Goal: Transaction & Acquisition: Obtain resource

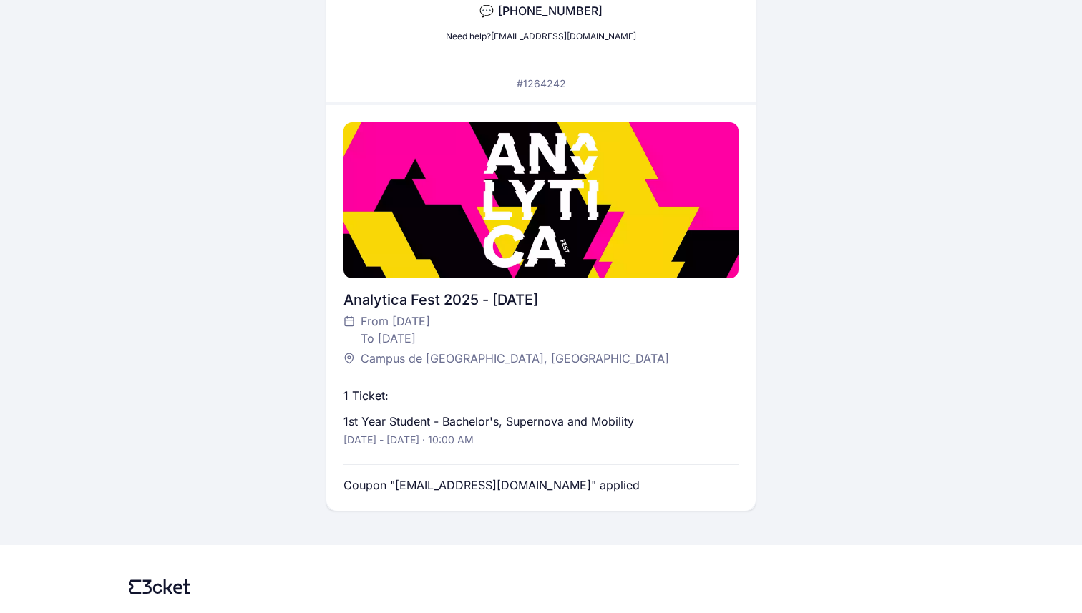
scroll to position [279, 0]
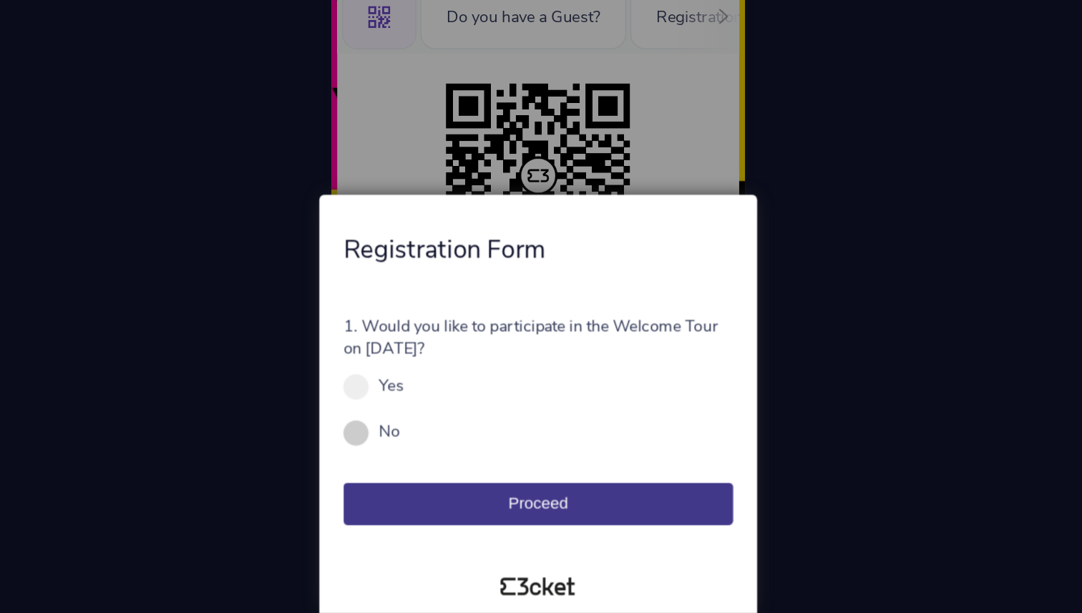
click at [418, 486] on span at bounding box center [411, 485] width 18 height 18
click at [442, 486] on input "No" at bounding box center [450, 491] width 16 height 16
radio input "true"
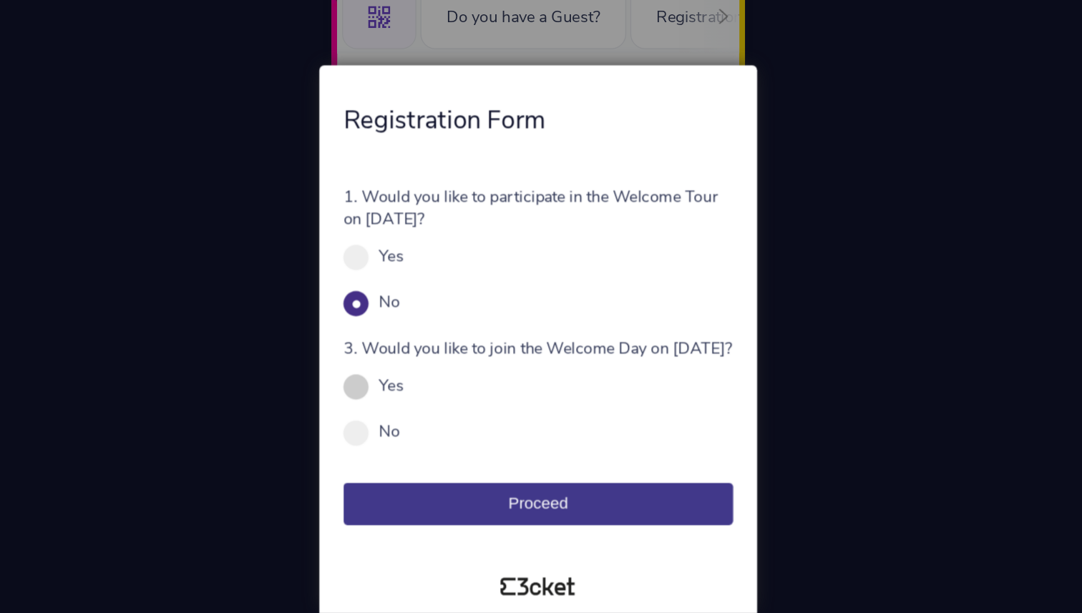
click at [431, 454] on label "Yes" at bounding box center [436, 451] width 18 height 16
click at [445, 454] on input "Yes" at bounding box center [453, 458] width 16 height 16
radio input "true"
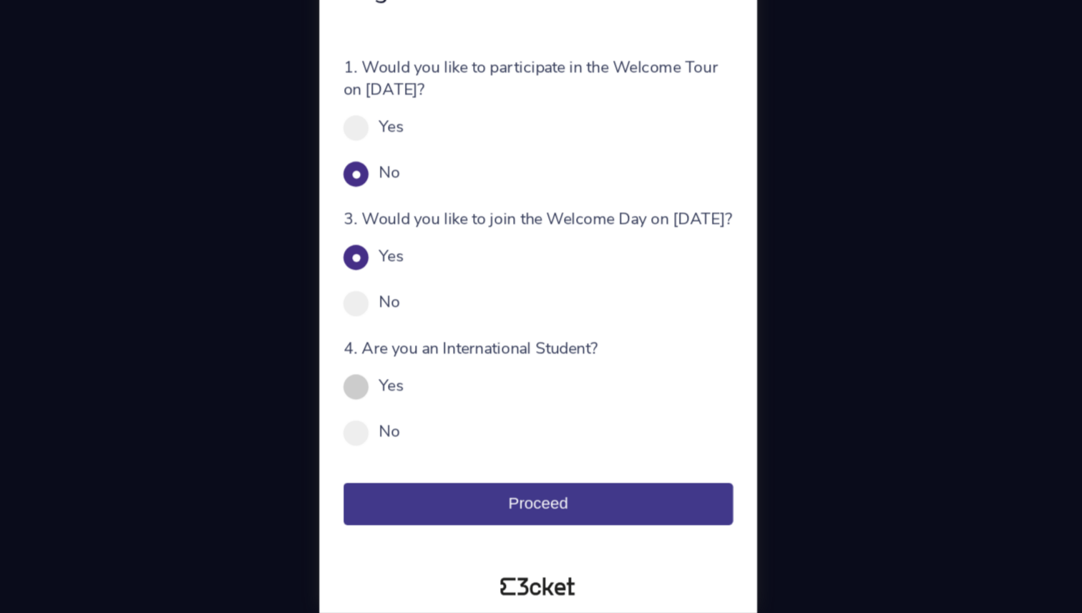
click at [442, 452] on label "Yes" at bounding box center [436, 451] width 18 height 16
click at [445, 452] on input "Yes" at bounding box center [453, 458] width 16 height 16
radio input "true"
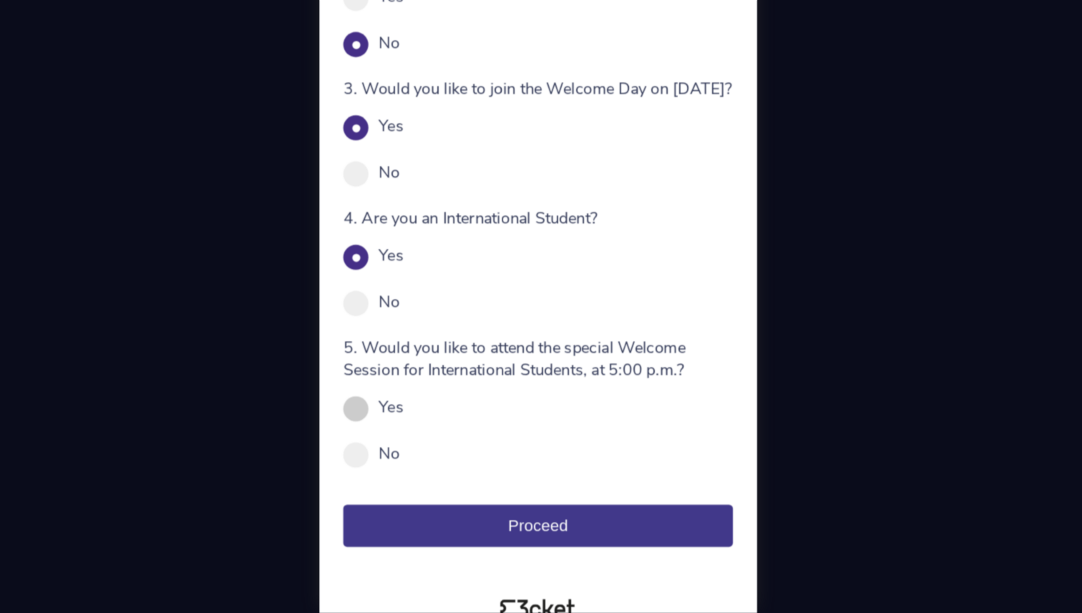
click at [426, 474] on div "Yes" at bounding box center [541, 467] width 278 height 16
click at [410, 474] on span at bounding box center [411, 468] width 18 height 18
click at [445, 474] on input "Yes" at bounding box center [453, 474] width 16 height 16
radio input "true"
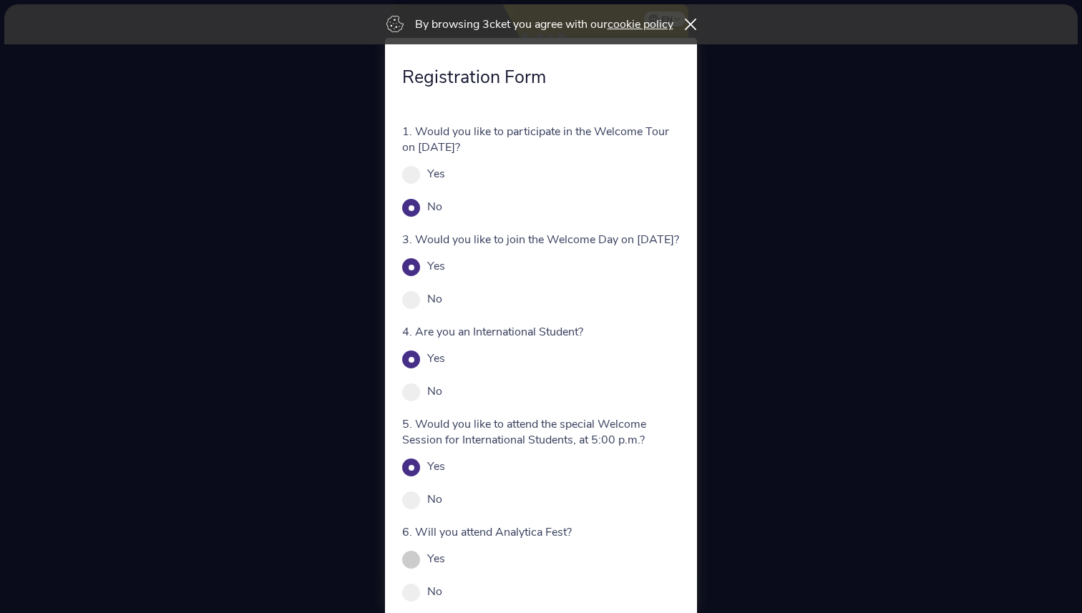
click at [418, 569] on span at bounding box center [411, 560] width 18 height 18
click at [445, 572] on input "Yes" at bounding box center [453, 566] width 16 height 16
radio input "true"
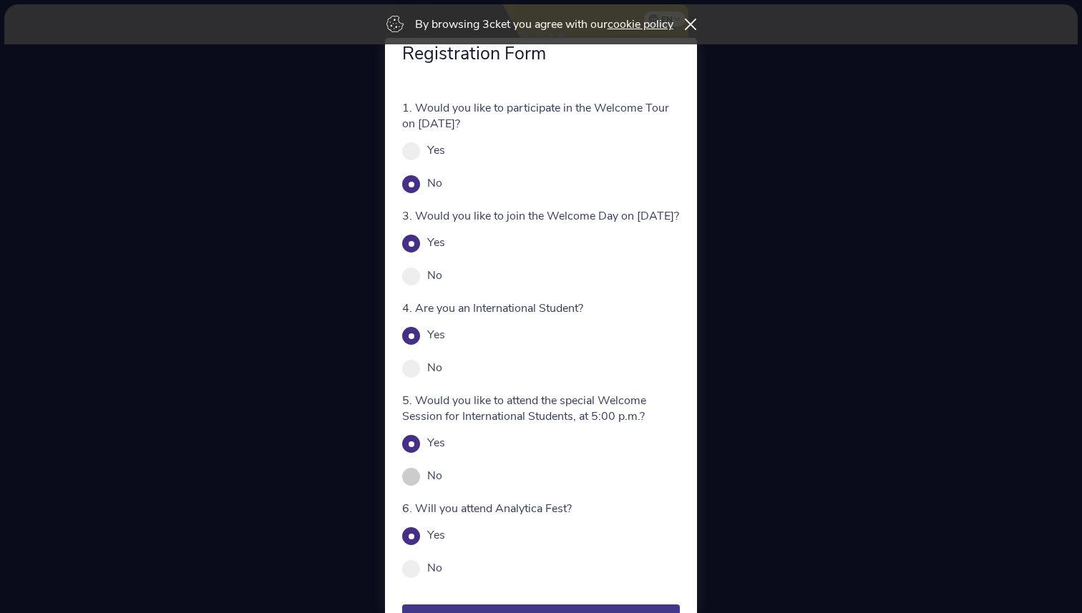
scroll to position [118, 0]
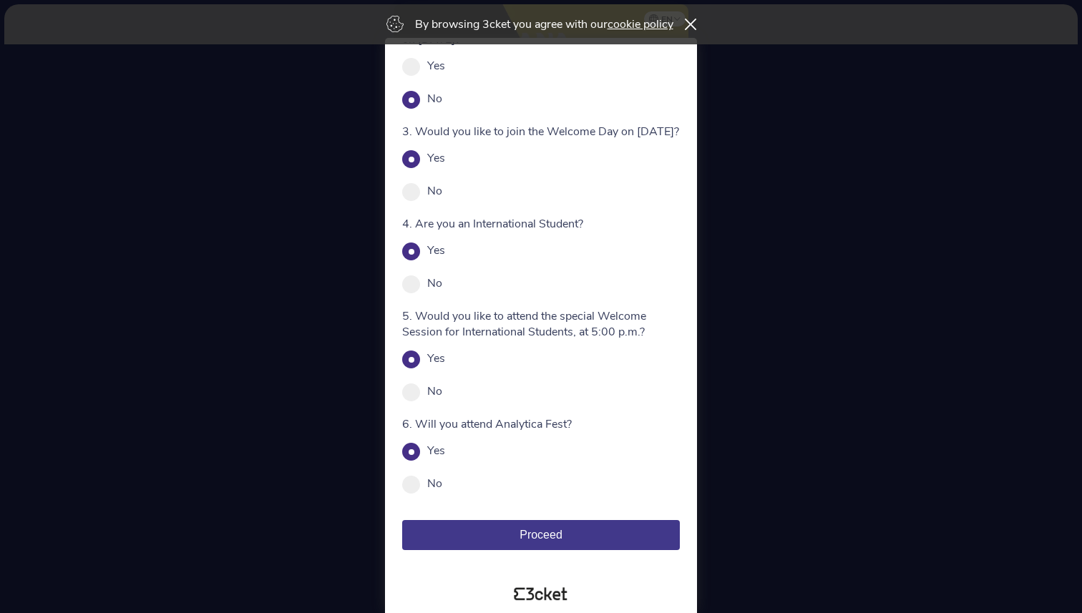
click at [567, 534] on button "Proceed" at bounding box center [541, 535] width 278 height 30
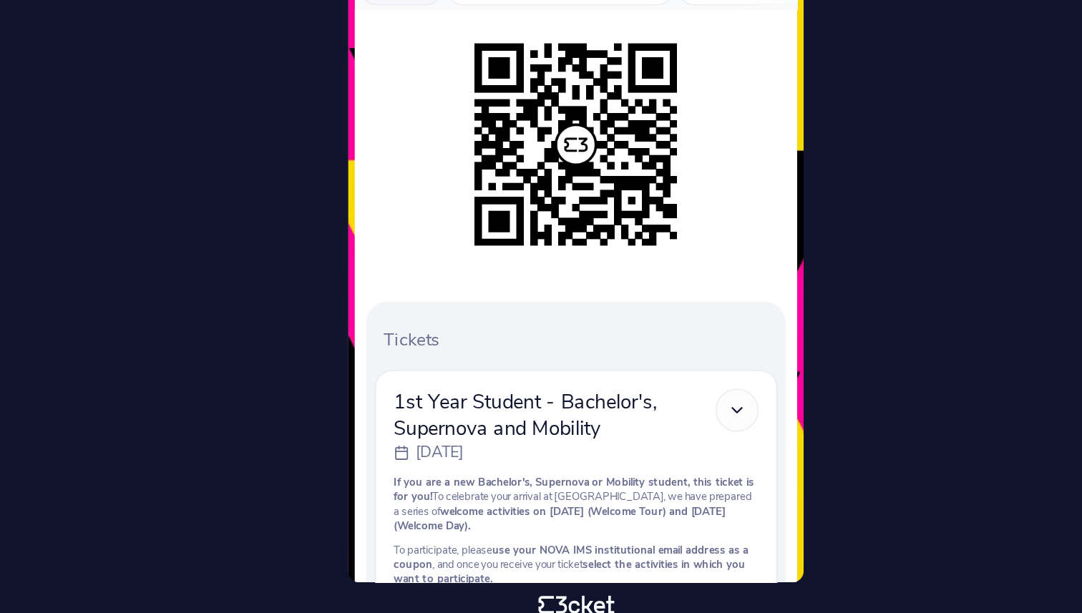
click at [648, 472] on icon at bounding box center [645, 473] width 12 height 12
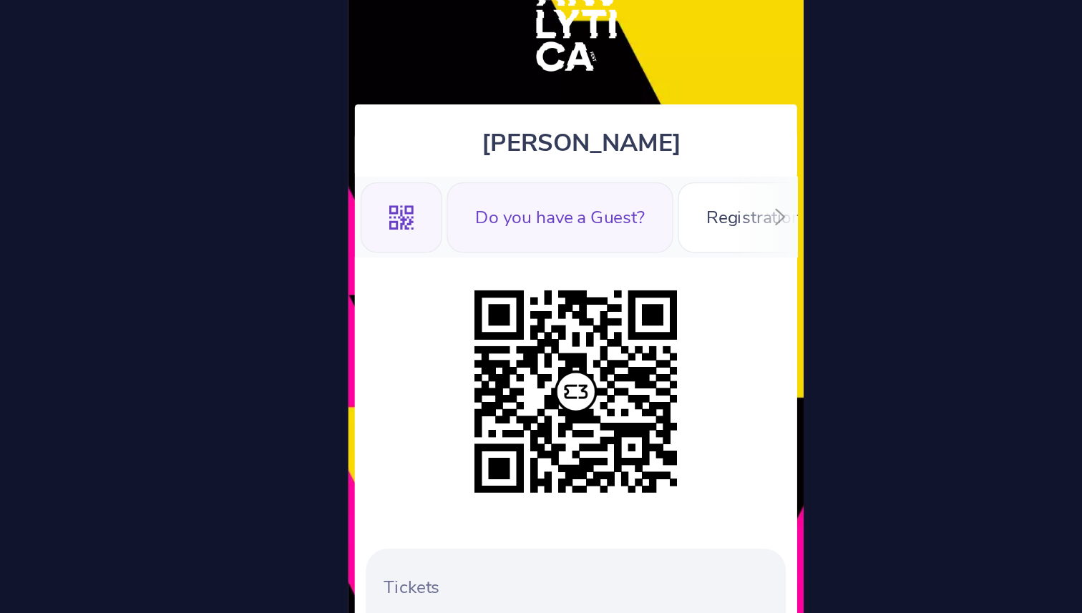
click at [560, 197] on div "Do you have a Guest?" at bounding box center [530, 188] width 147 height 46
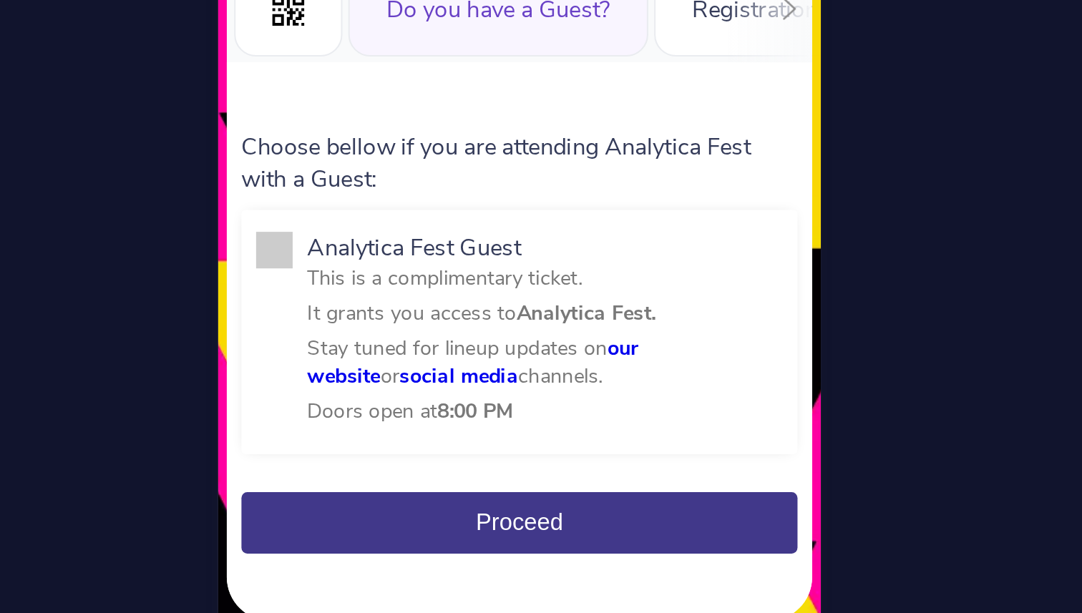
click at [424, 304] on span at bounding box center [421, 306] width 18 height 18
click at [437, 402] on input "Analytica Fest Guest This is a complimentary ticket. It grants you access to An…" at bounding box center [445, 410] width 16 height 16
checkbox input "true"
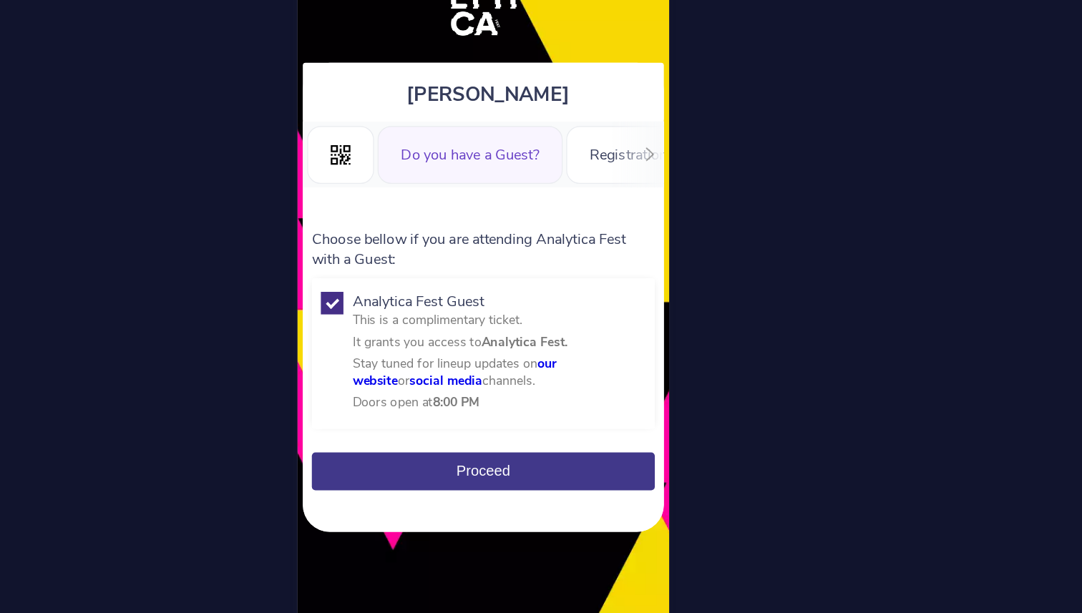
click at [527, 443] on span "Proceed" at bounding box center [541, 439] width 43 height 12
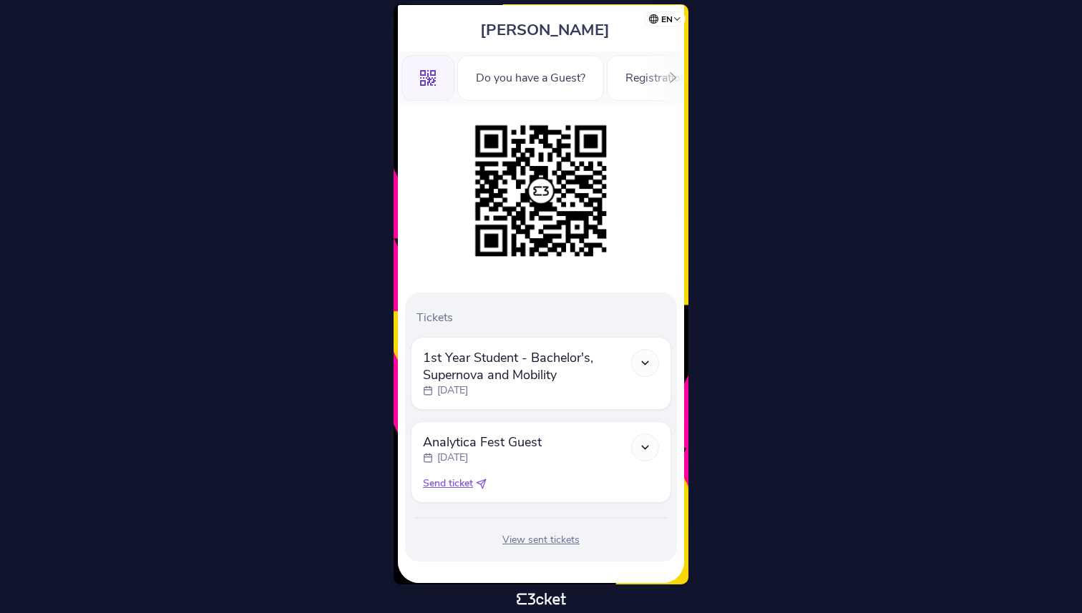
scroll to position [124, 0]
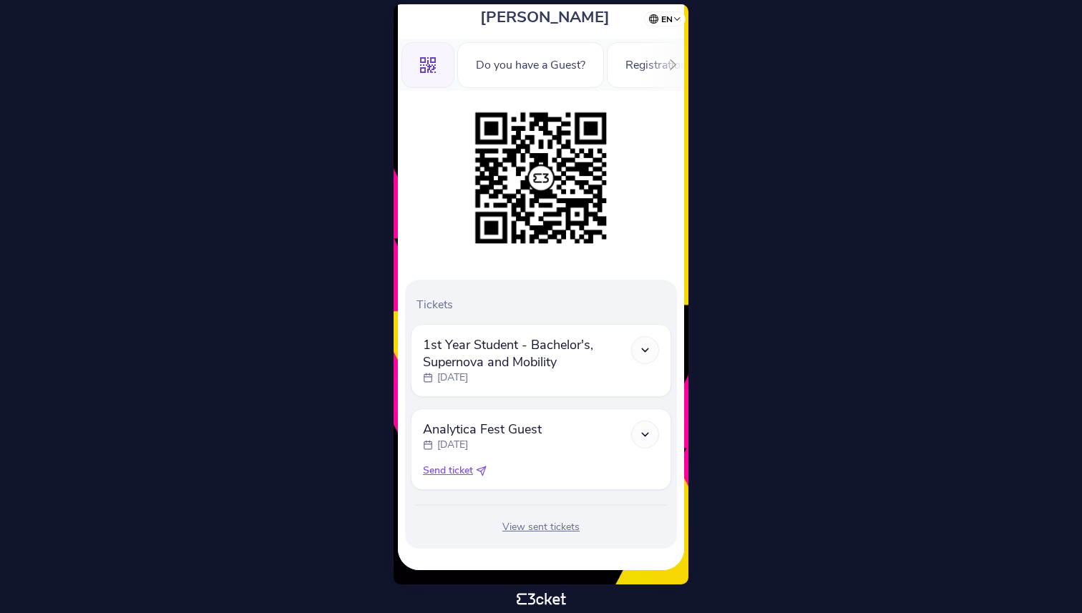
click at [645, 350] on polyline at bounding box center [645, 349] width 6 height 3
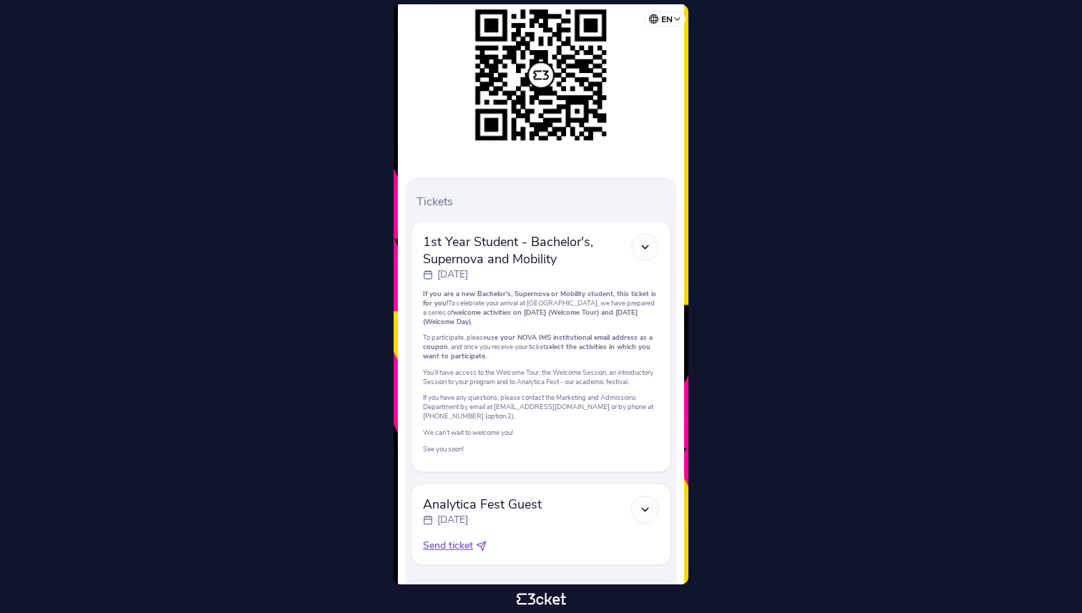
scroll to position [235, 0]
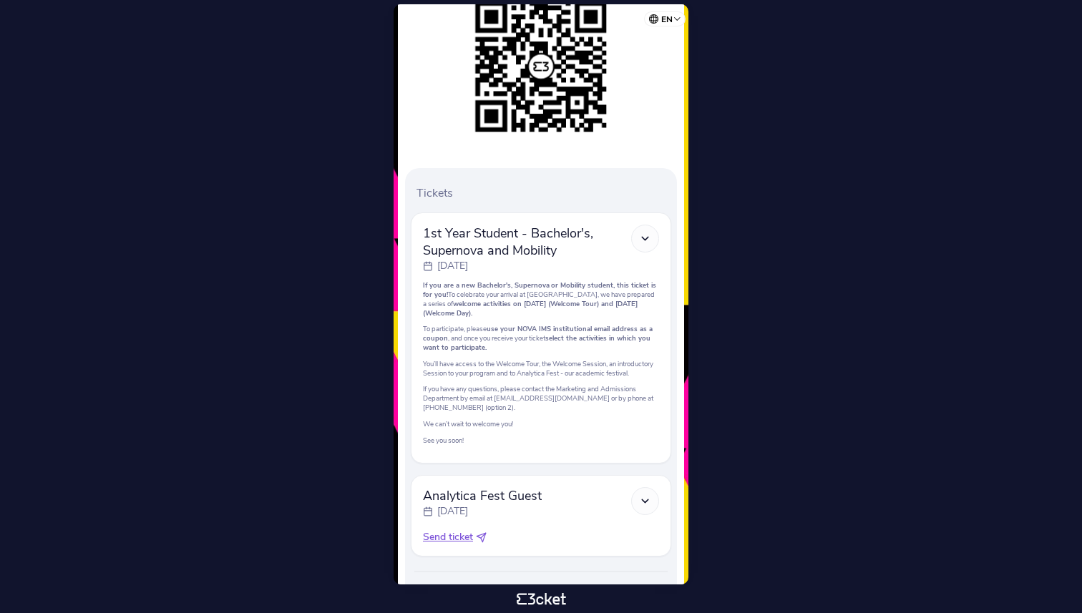
click at [648, 243] on icon at bounding box center [645, 239] width 12 height 12
click at [645, 230] on div at bounding box center [645, 239] width 28 height 28
click at [644, 235] on icon at bounding box center [645, 239] width 12 height 12
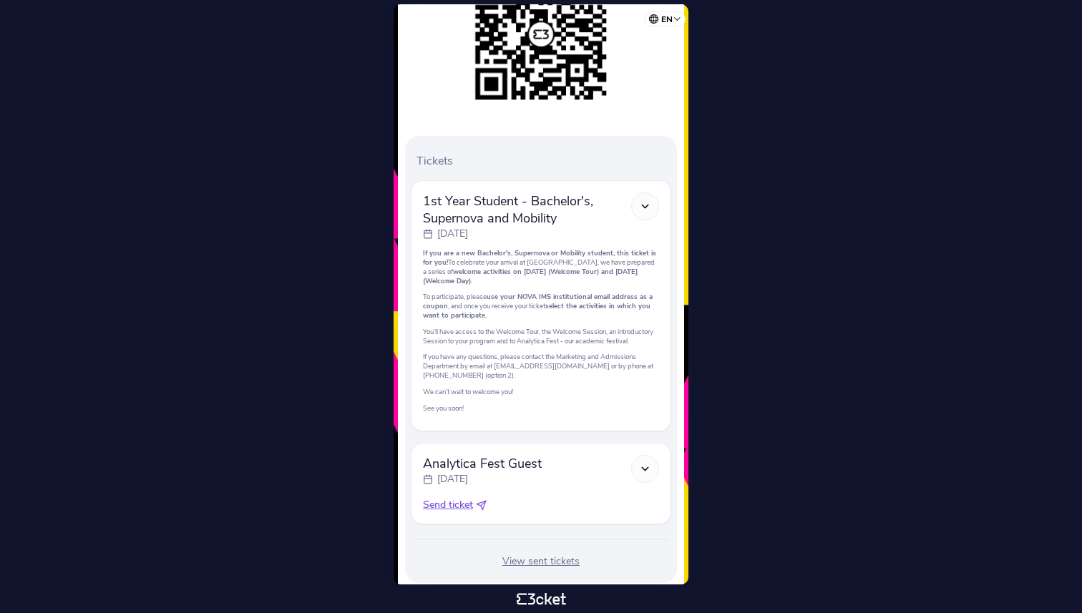
scroll to position [311, 0]
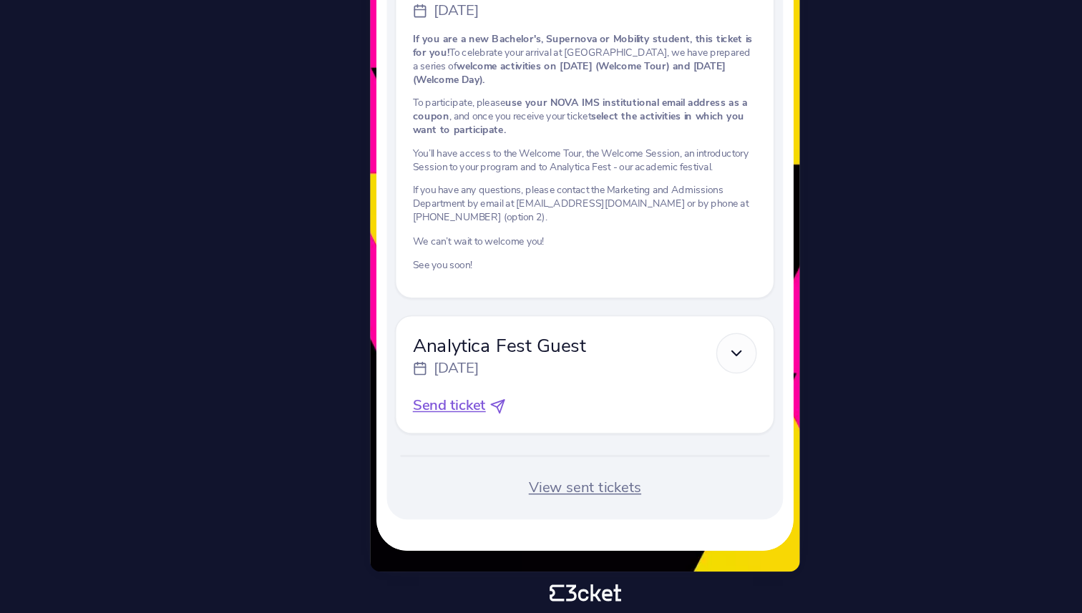
click at [649, 439] on icon at bounding box center [645, 435] width 12 height 12
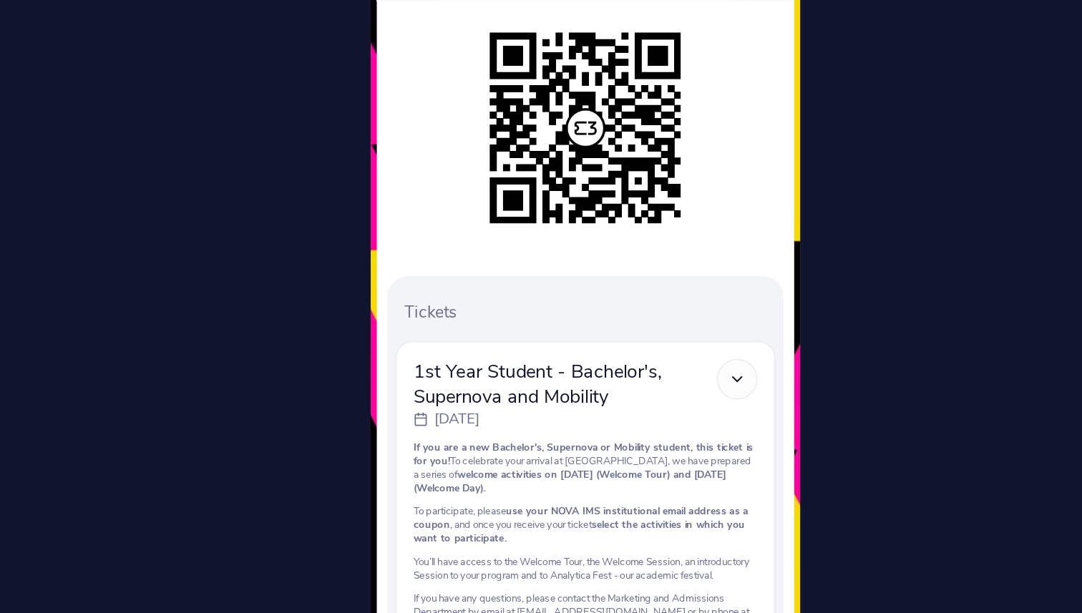
scroll to position [79, 0]
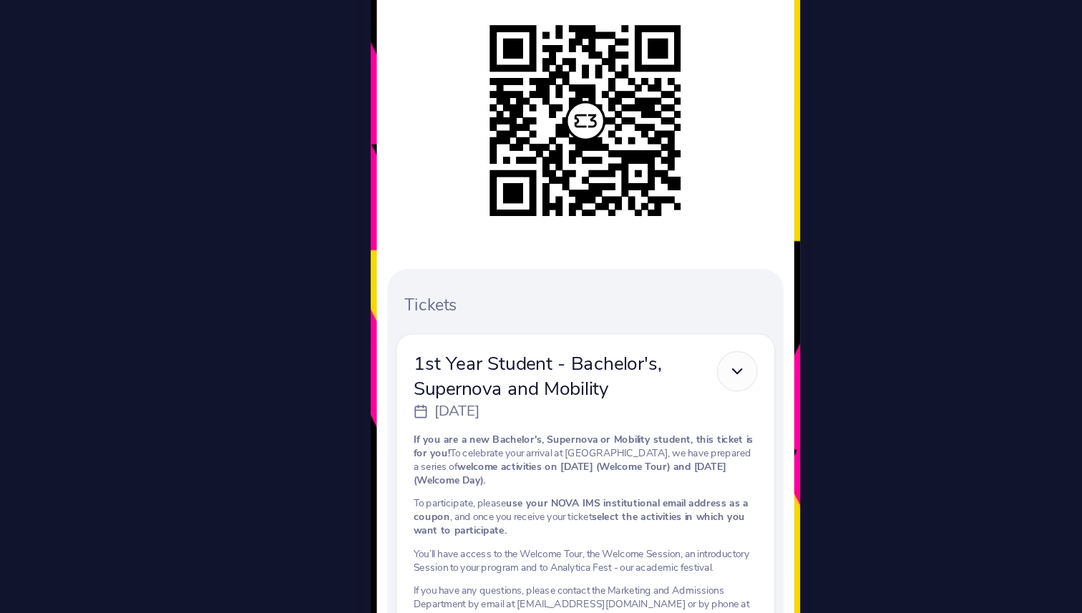
click at [645, 399] on icon at bounding box center [645, 395] width 12 height 12
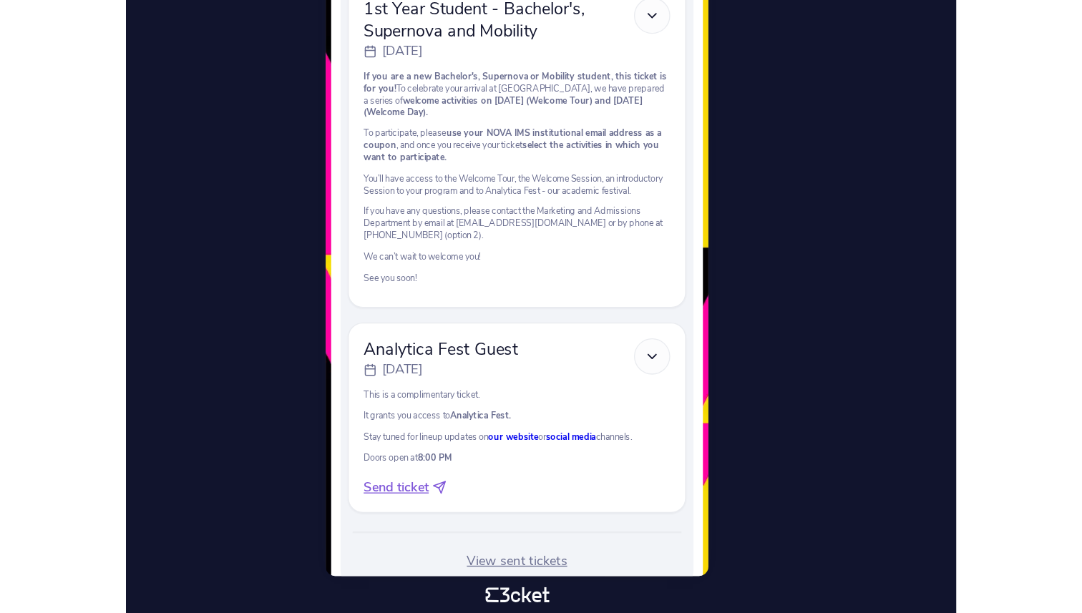
scroll to position [0, 0]
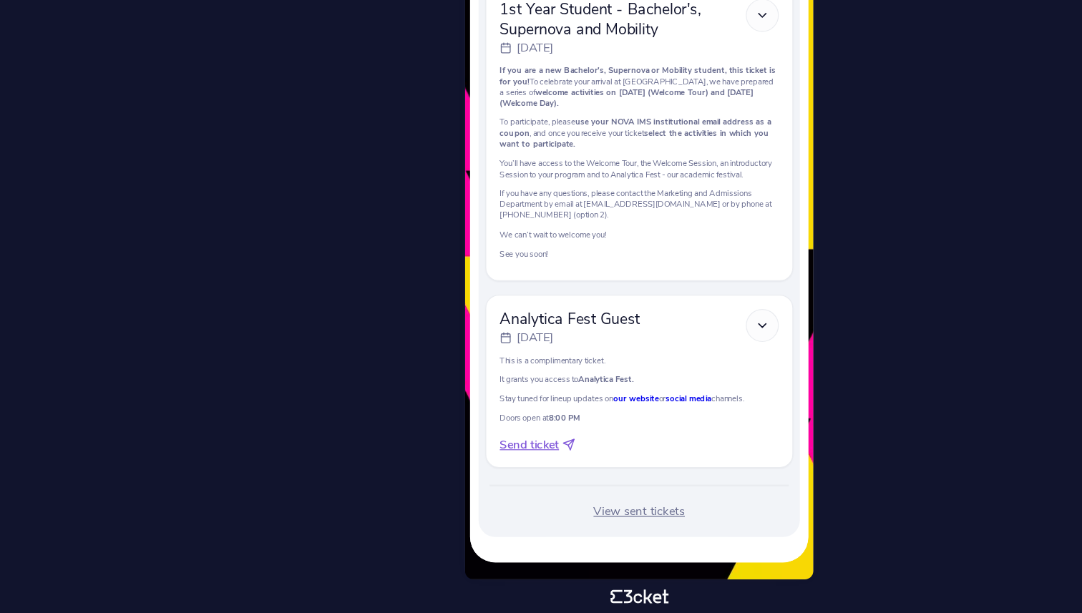
click at [442, 474] on span "Send ticket" at bounding box center [448, 471] width 50 height 14
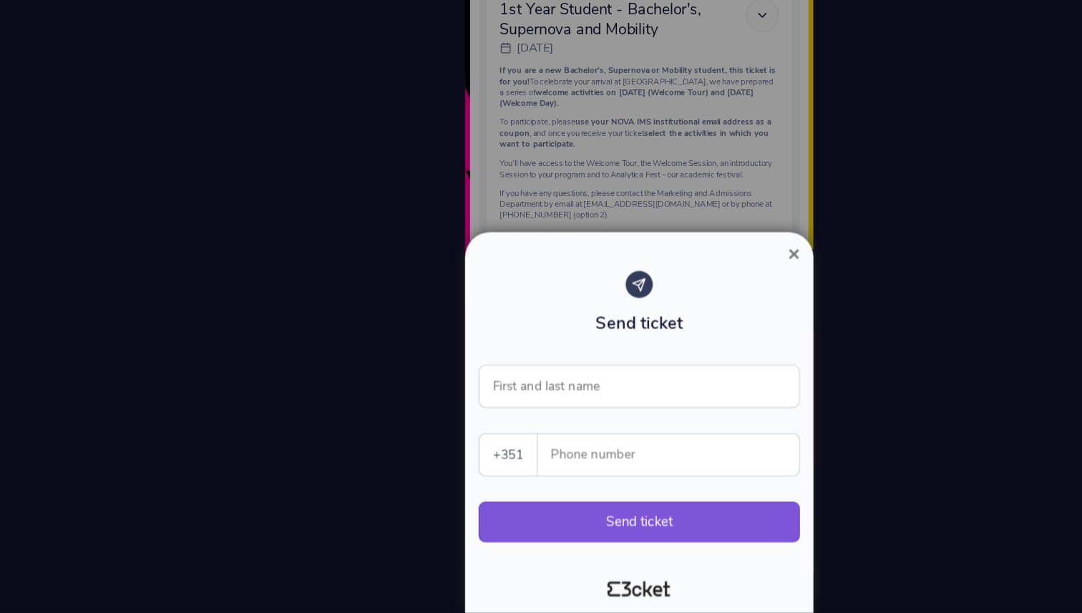
click at [429, 482] on select "Portugal (+351) Spain (+34) Belgium (+32) France (+33) United Kingdom (+44) Ger…" at bounding box center [430, 479] width 49 height 35
select select "380"
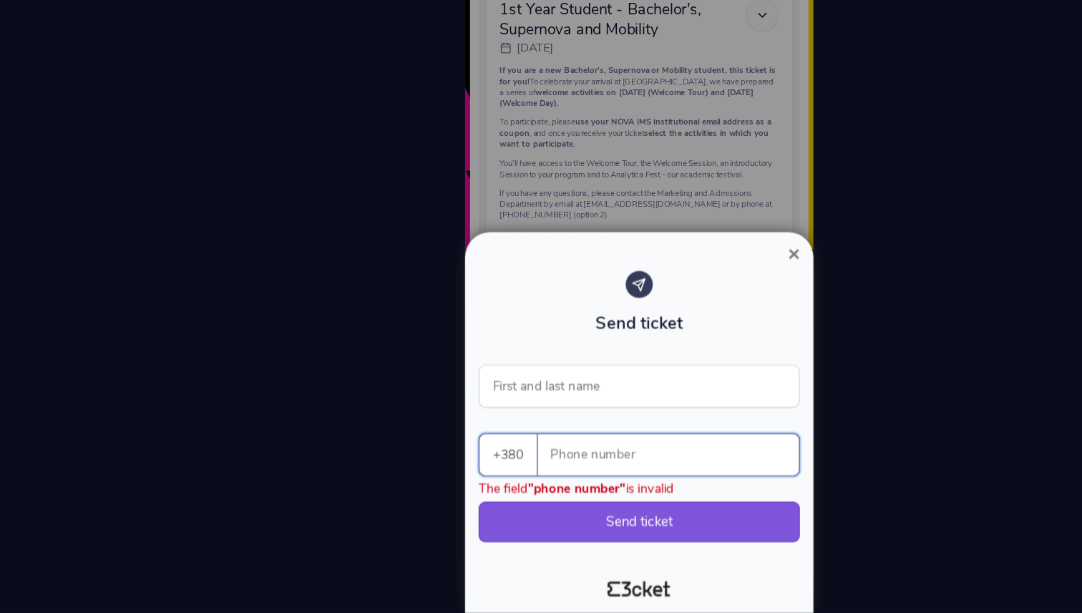
click at [484, 482] on input "Phone number" at bounding box center [572, 479] width 210 height 35
paste input "380992133001"
drag, startPoint x: 484, startPoint y: 488, endPoint x: 430, endPoint y: 486, distance: 54.4
click at [430, 486] on div "+380 Portugal (+351) Spain (+34) Belgium (+32) France (+33) United Kingdom (+44…" at bounding box center [541, 479] width 272 height 36
type input "992133001"
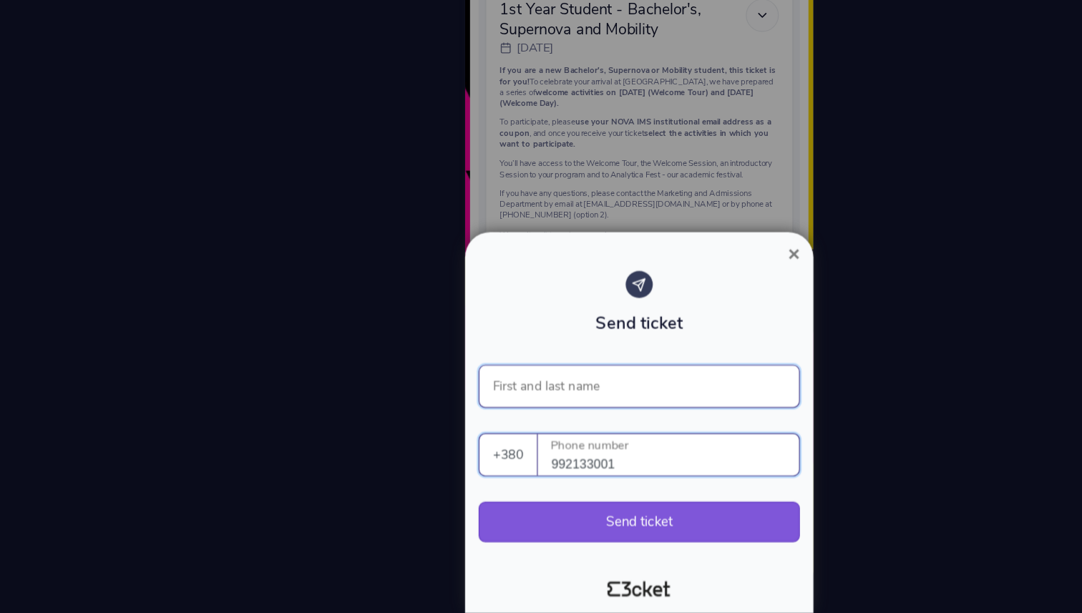
click at [498, 412] on input "First and last name" at bounding box center [541, 421] width 272 height 36
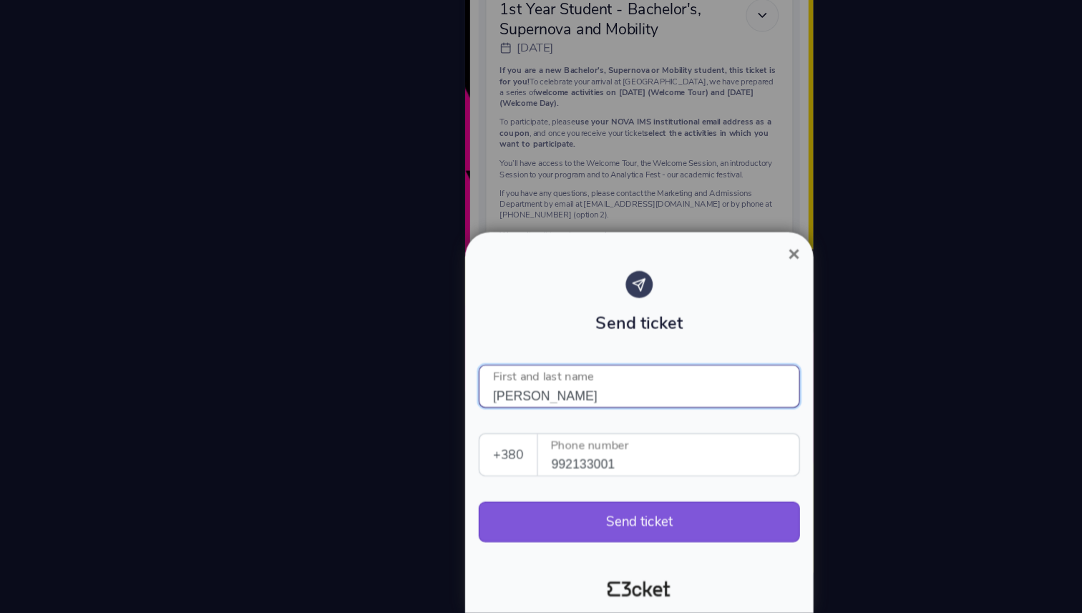
click at [442, 427] on input "Alina Koretska" at bounding box center [541, 421] width 272 height 36
click at [440, 427] on input "Alina Koretska" at bounding box center [541, 421] width 272 height 36
type input "Anna Koretska"
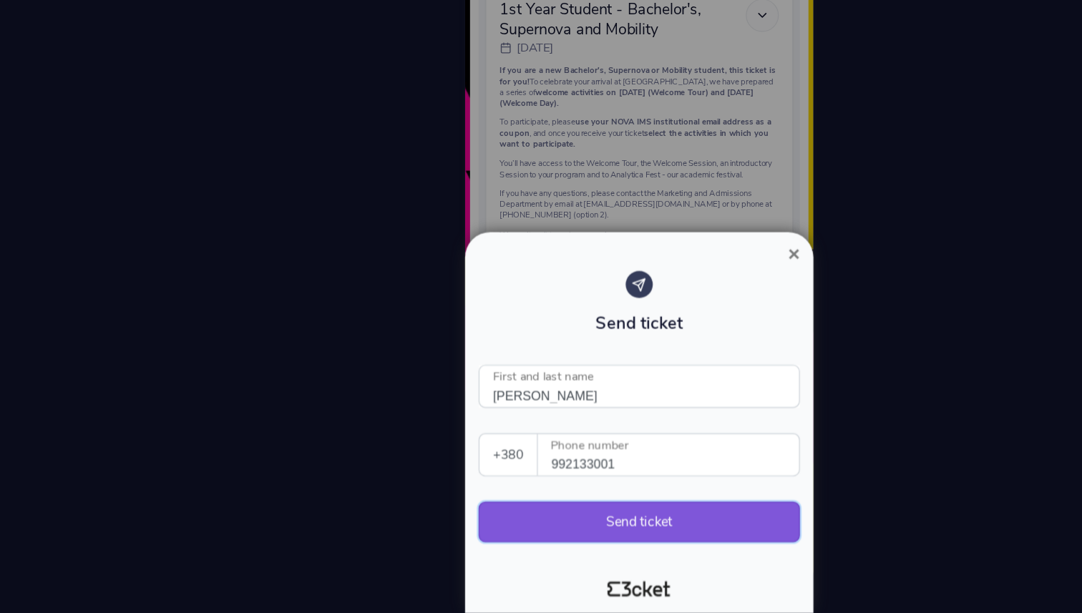
click at [537, 537] on button "Send ticket" at bounding box center [541, 536] width 272 height 34
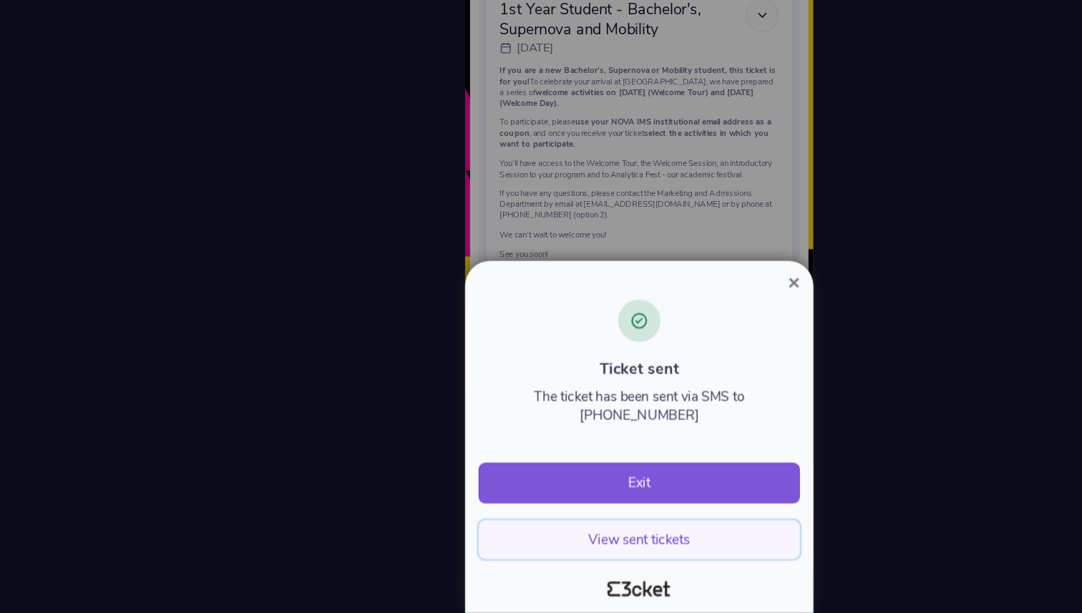
click at [539, 549] on button "View sent tickets" at bounding box center [541, 551] width 272 height 33
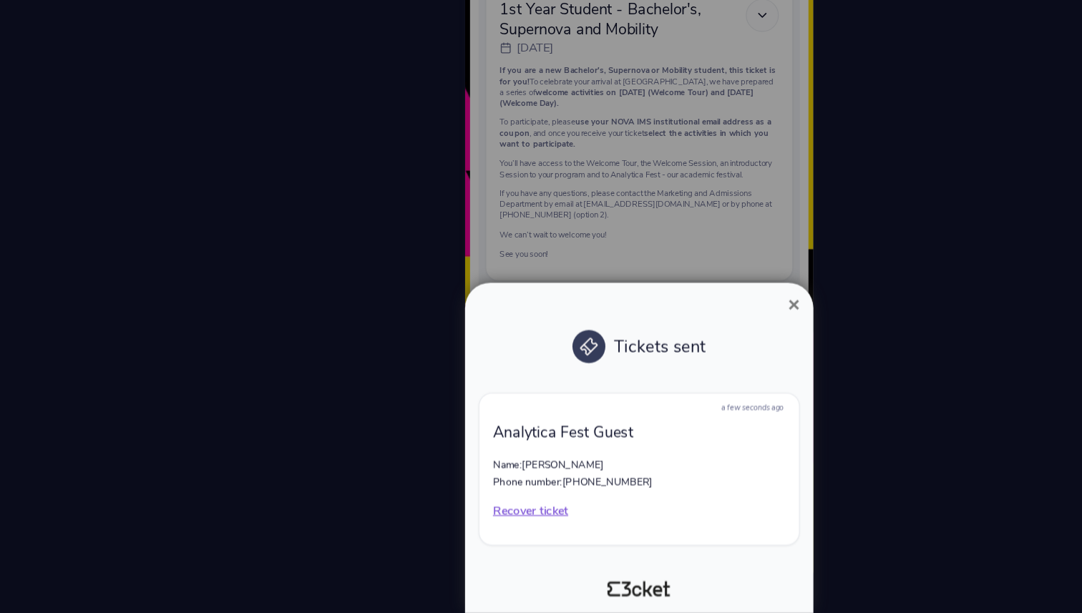
click at [674, 355] on span "×" at bounding box center [672, 351] width 10 height 19
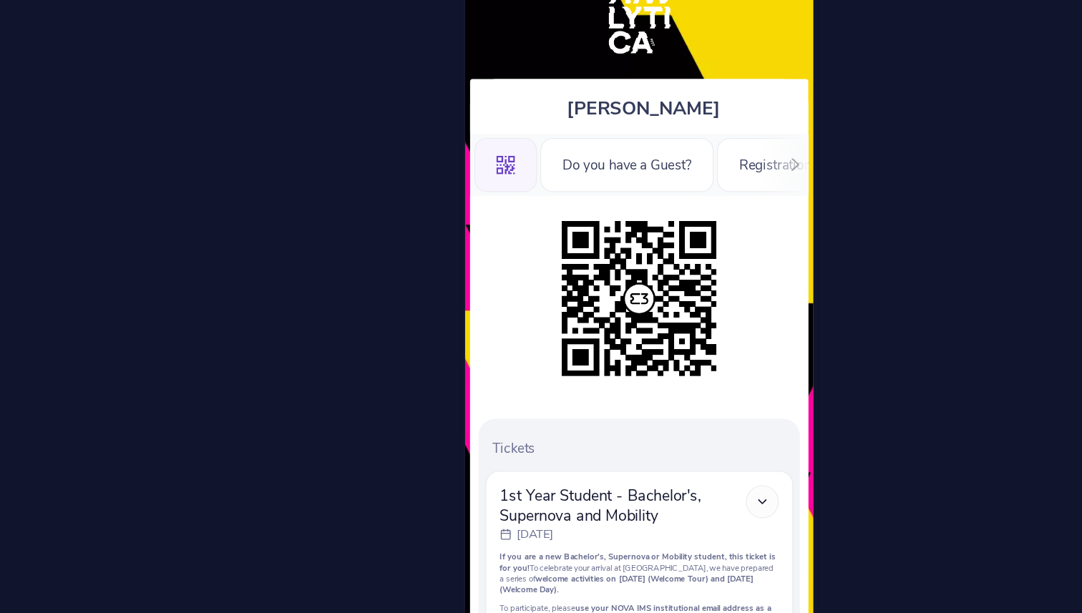
click at [643, 181] on div ".st0{fill-rule:evenodd;clip-rule:evenodd;} Do you have a Guest? Registration Fo…" at bounding box center [541, 188] width 286 height 52
click at [558, 181] on div "Do you have a Guest?" at bounding box center [530, 188] width 147 height 46
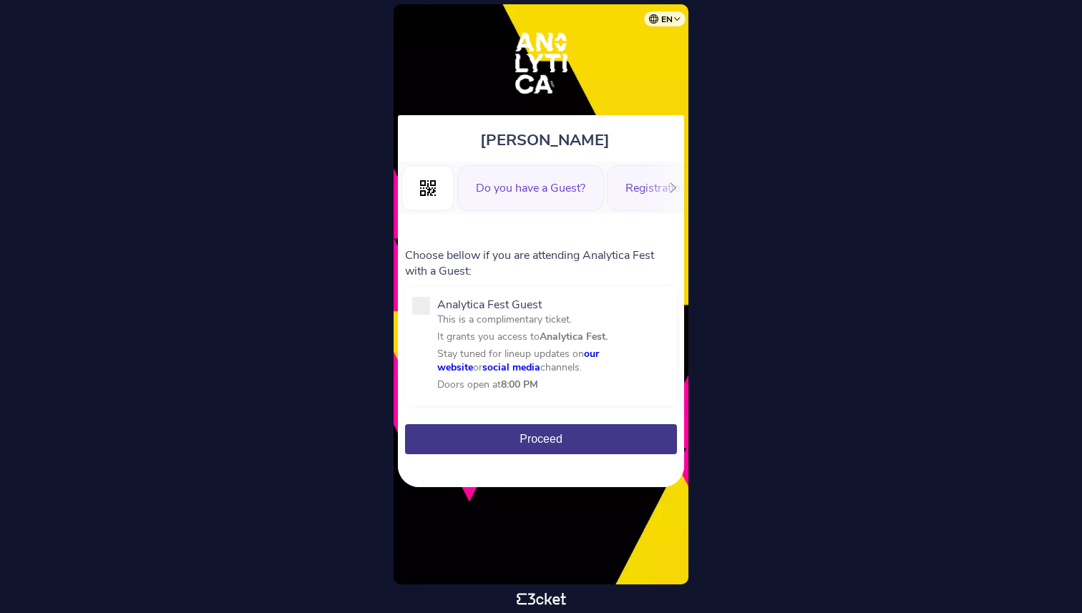
click at [619, 193] on div "Registration Form" at bounding box center [671, 188] width 129 height 46
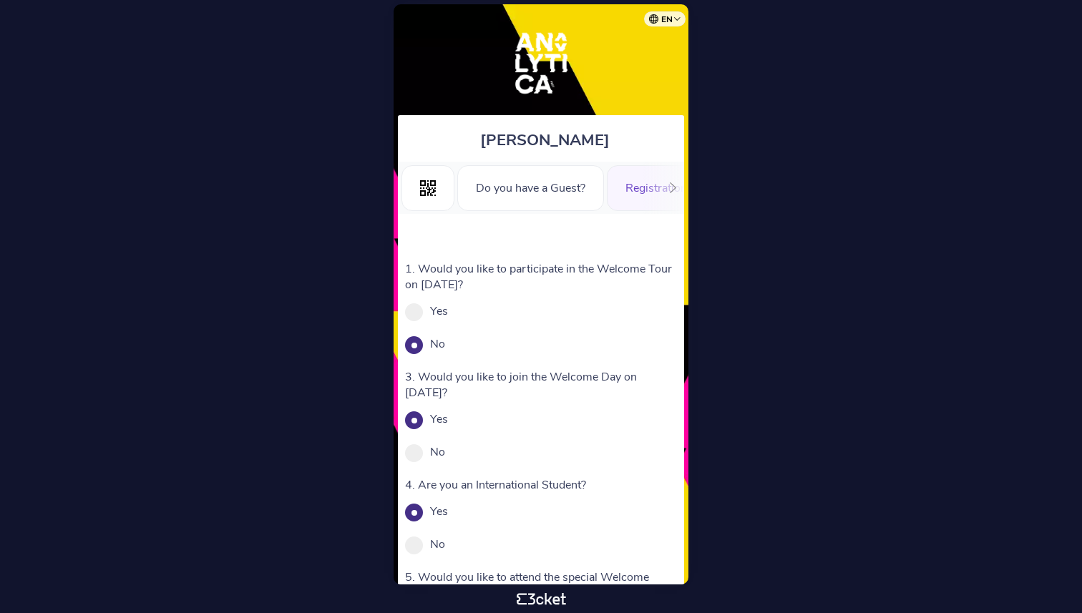
click at [672, 188] on icon at bounding box center [673, 187] width 11 height 11
click at [585, 190] on div "Information" at bounding box center [633, 188] width 96 height 46
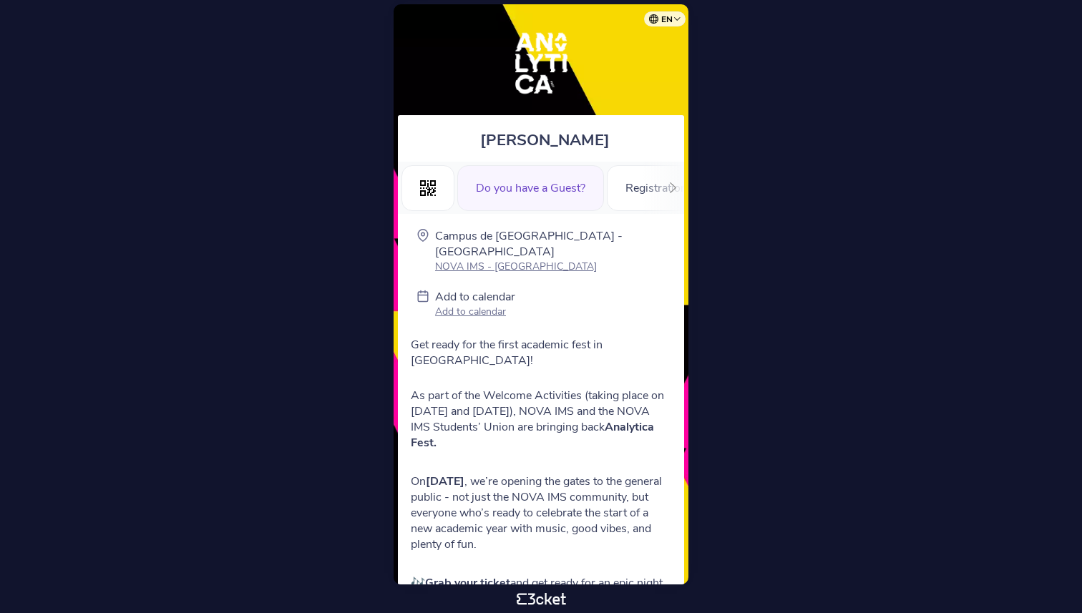
click at [575, 194] on div "Do you have a Guest?" at bounding box center [530, 188] width 147 height 46
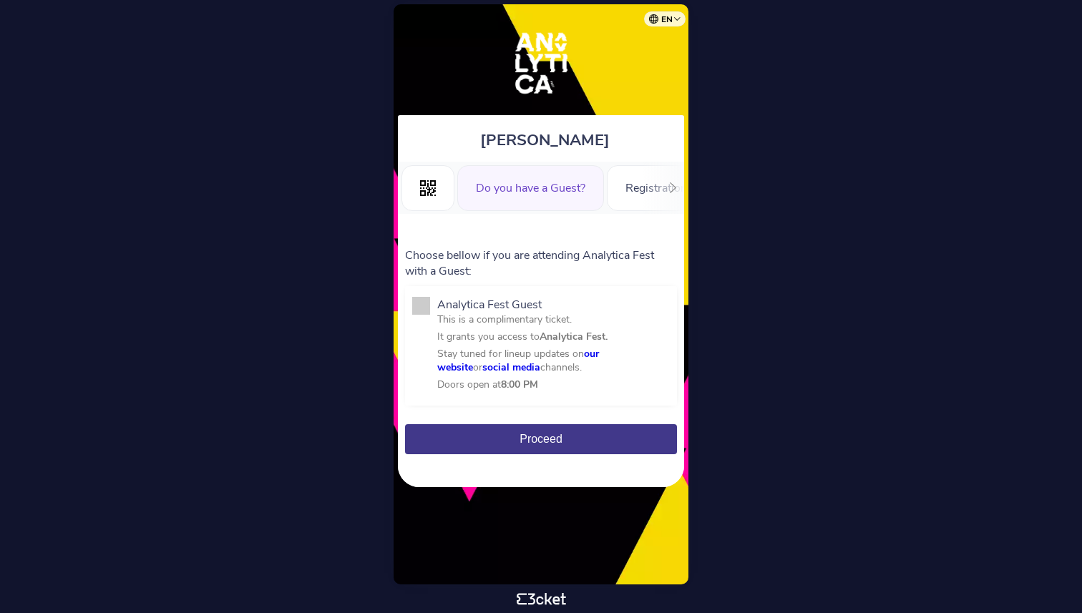
click at [416, 302] on span at bounding box center [421, 306] width 18 height 18
click at [437, 402] on input "Analytica Fest Guest This is a complimentary ticket. It grants you access to An…" at bounding box center [445, 410] width 16 height 16
checkbox input "true"
click at [475, 434] on button "Proceed" at bounding box center [541, 439] width 272 height 30
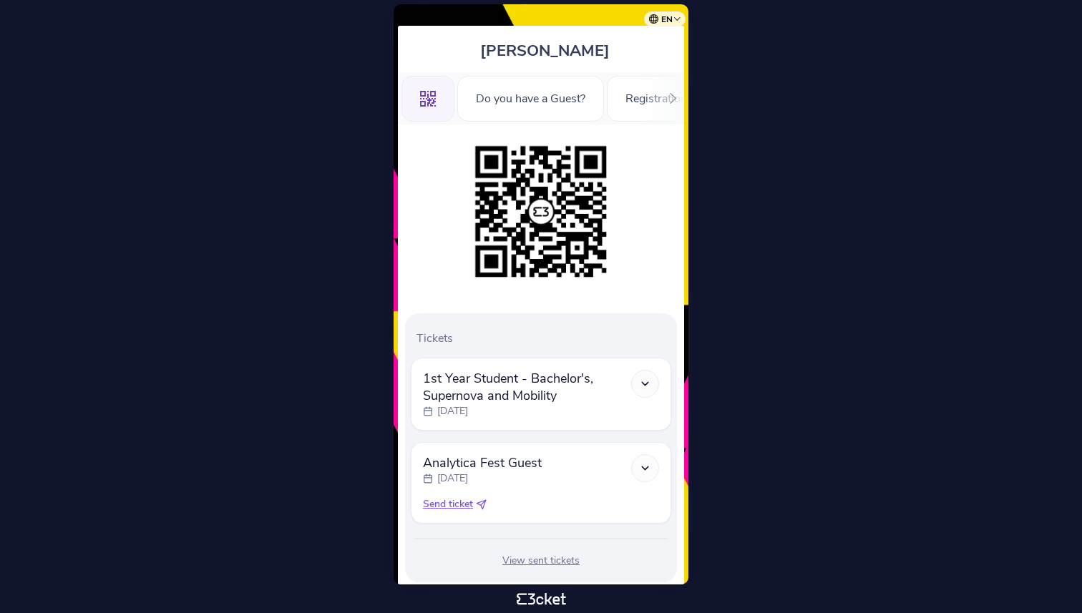
scroll to position [124, 0]
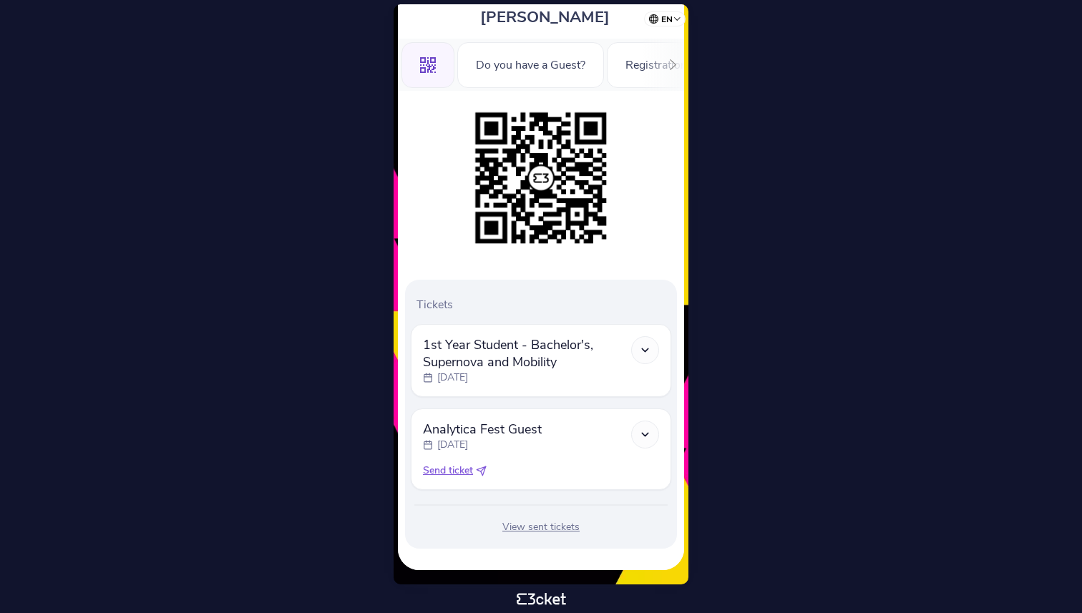
click at [642, 443] on div at bounding box center [645, 435] width 28 height 28
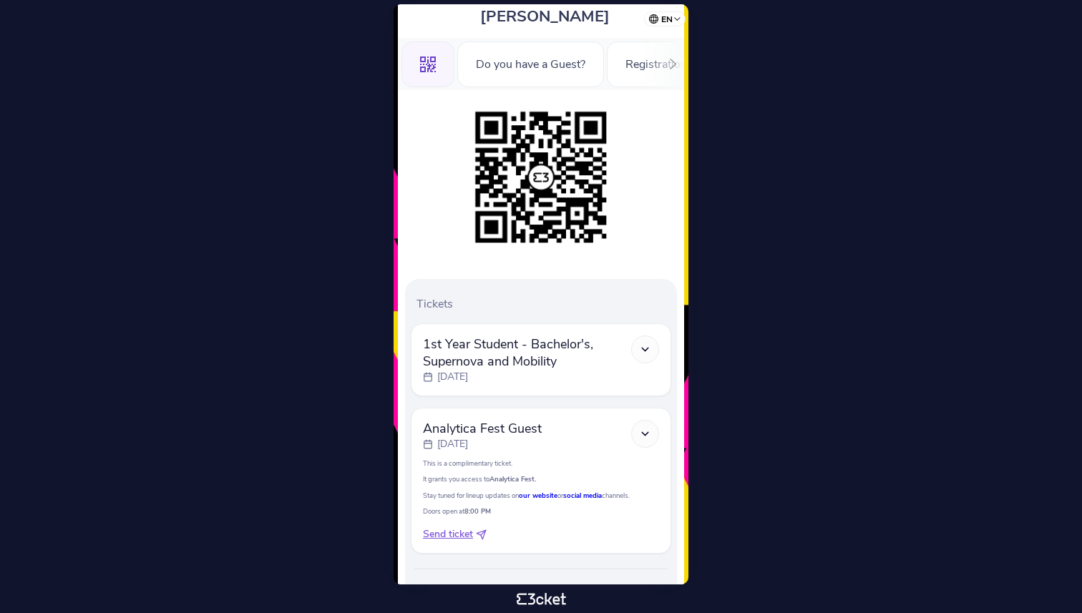
click at [459, 538] on span "Send ticket" at bounding box center [448, 534] width 50 height 14
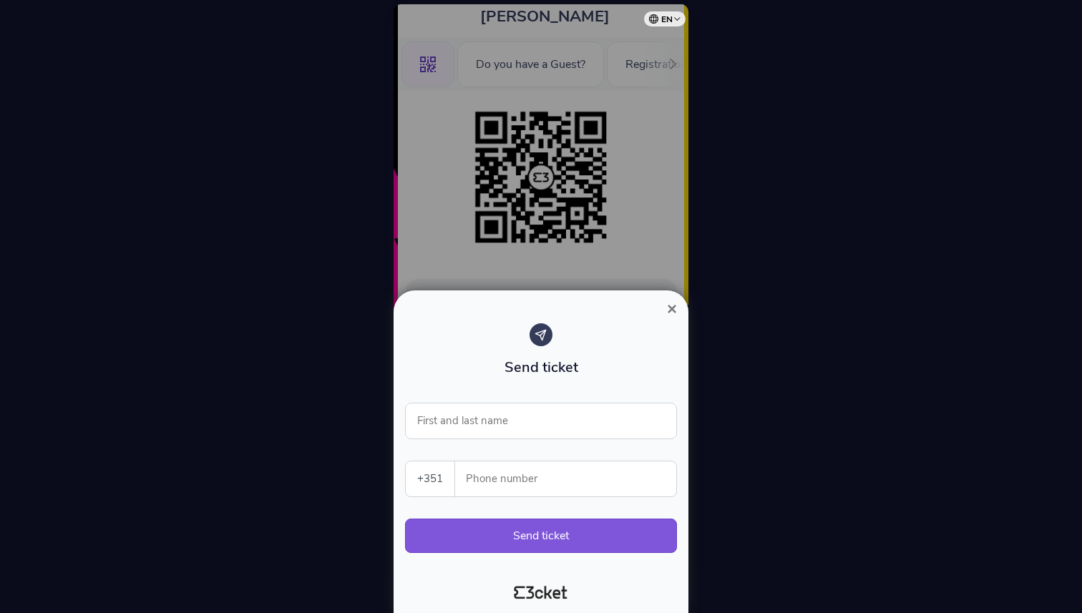
click at [678, 312] on button "×" at bounding box center [671, 309] width 33 height 17
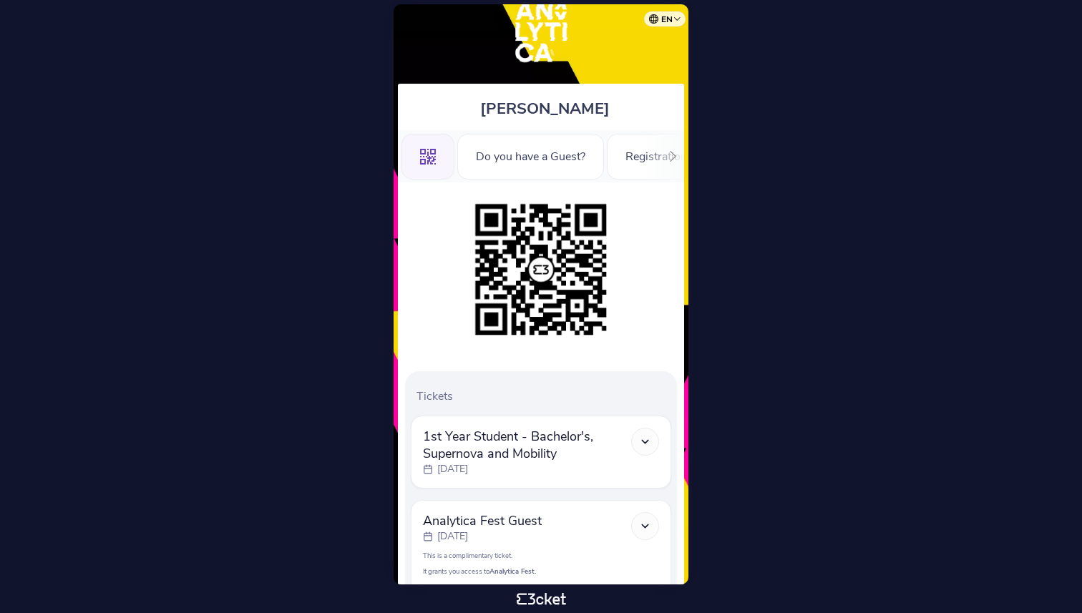
scroll to position [0, 0]
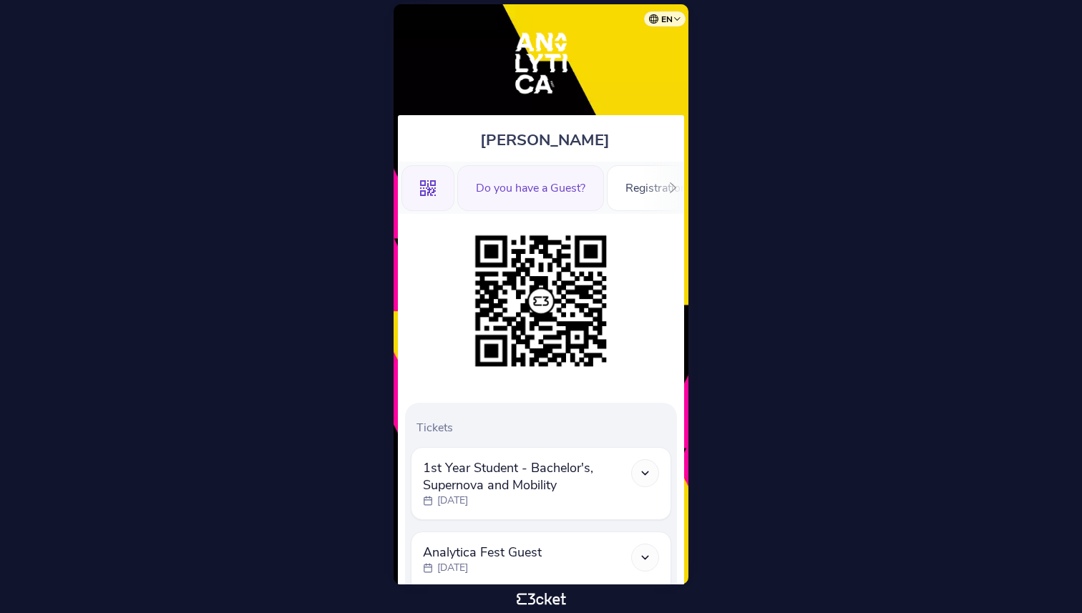
click at [552, 185] on div "Do you have a Guest?" at bounding box center [530, 188] width 147 height 46
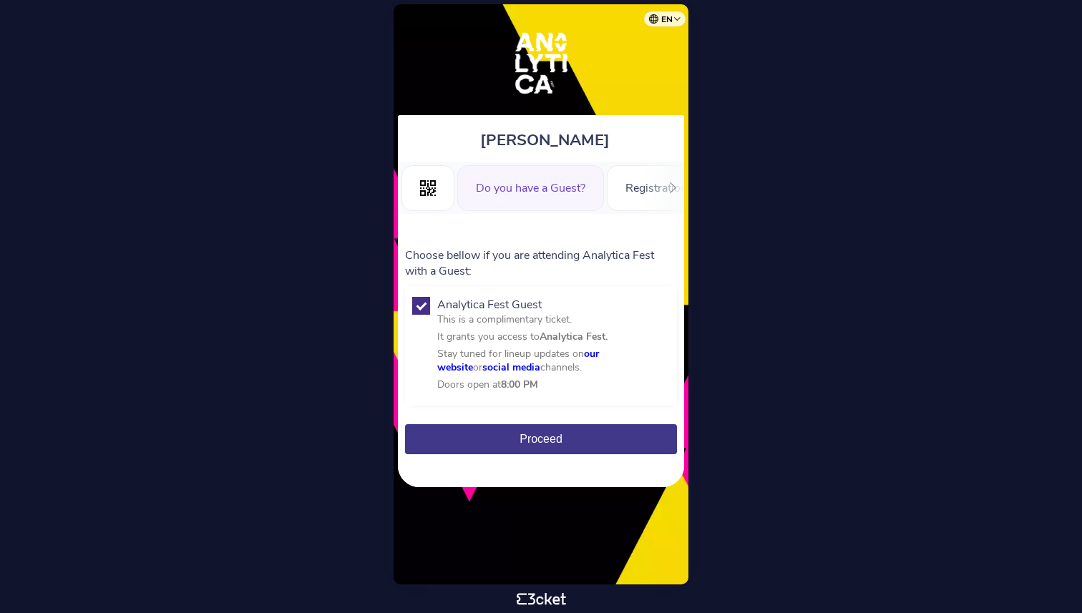
click at [420, 190] on icon at bounding box center [428, 188] width 16 height 16
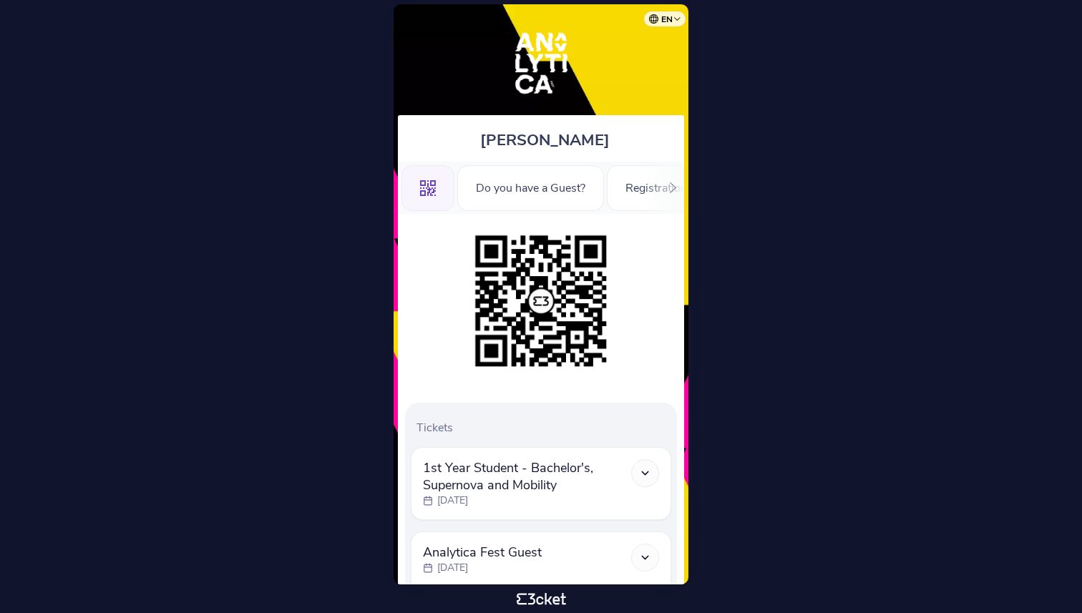
scroll to position [124, 0]
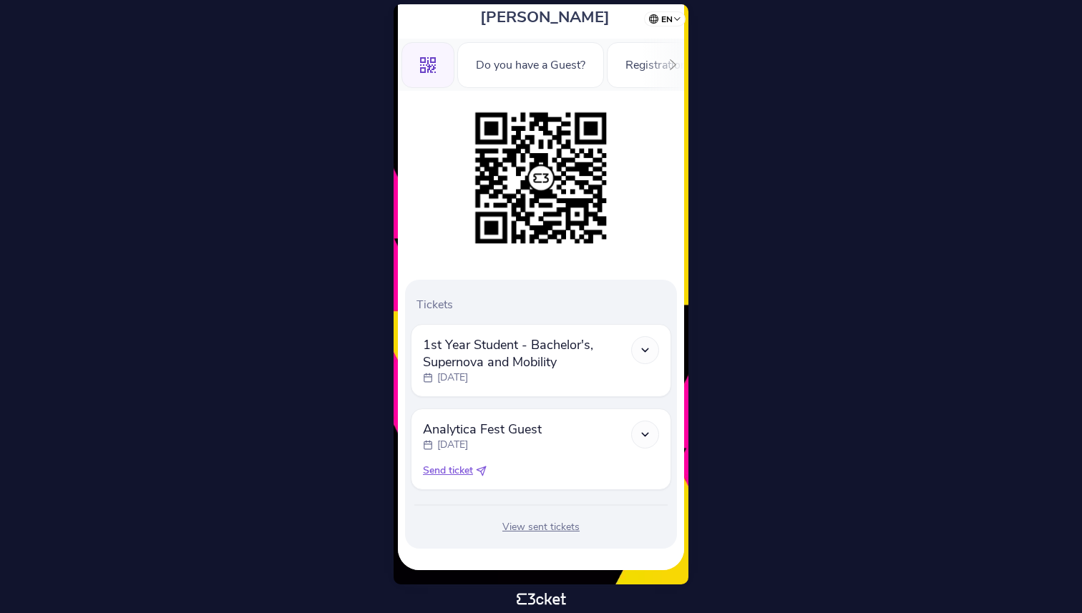
click at [552, 524] on div "View sent tickets" at bounding box center [541, 527] width 260 height 14
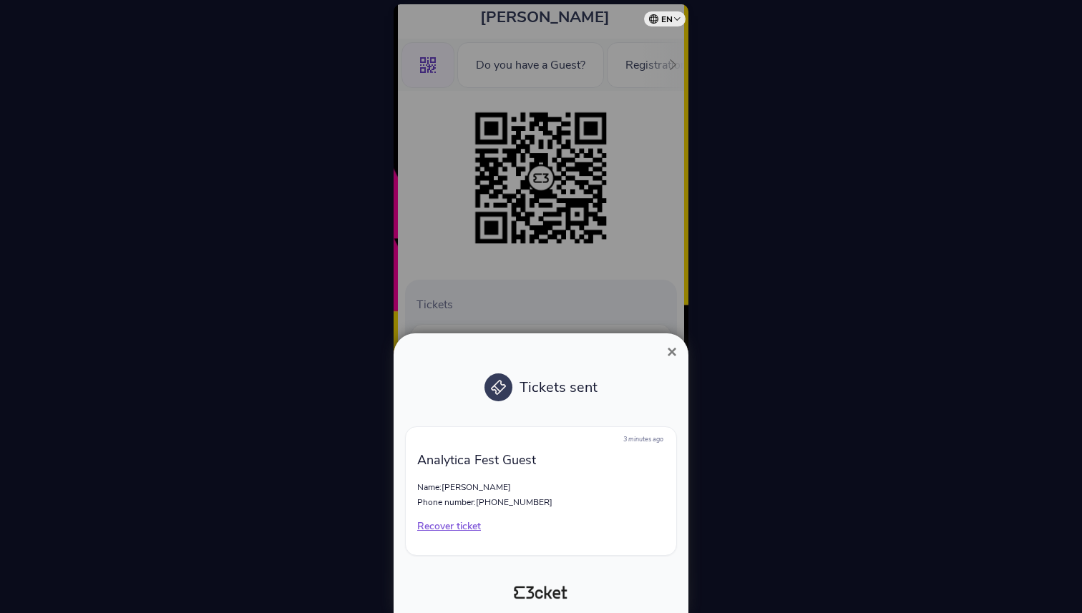
click at [447, 531] on p "Recover ticket" at bounding box center [541, 527] width 248 height 14
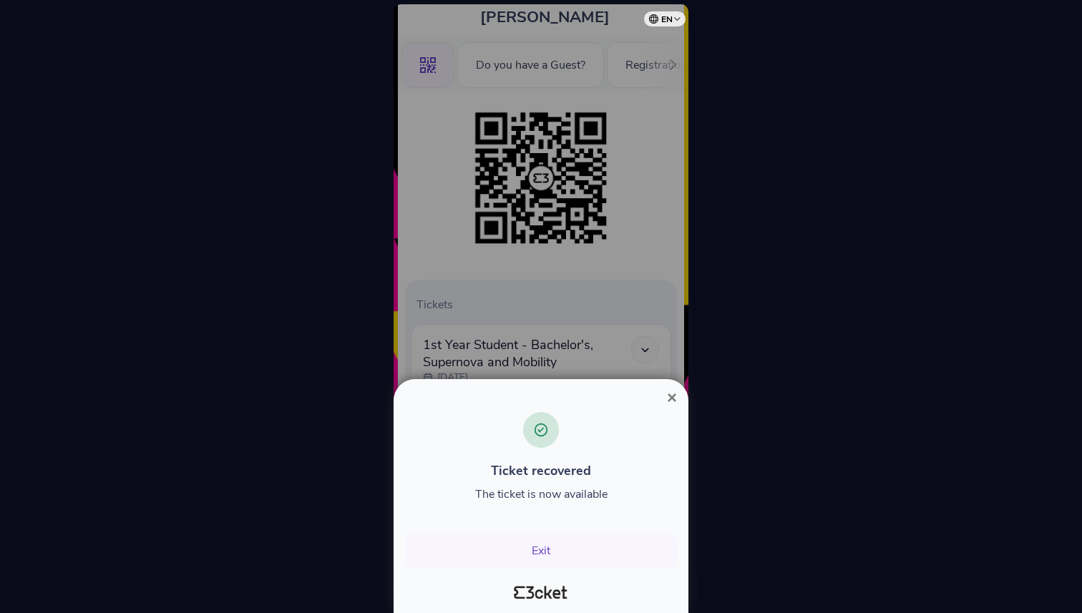
drag, startPoint x: 564, startPoint y: 406, endPoint x: 564, endPoint y: 380, distance: 26.5
click at [564, 380] on div "× Ticket recovered The ticket is now available Exit" at bounding box center [541, 496] width 295 height 234
click at [668, 394] on span "×" at bounding box center [672, 397] width 10 height 19
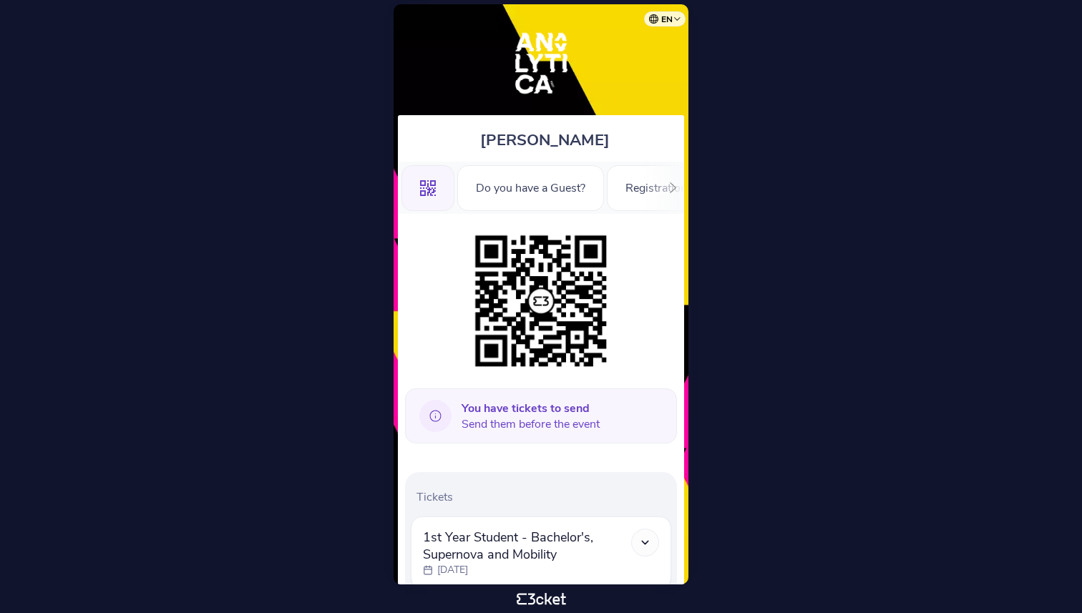
scroll to position [286, 0]
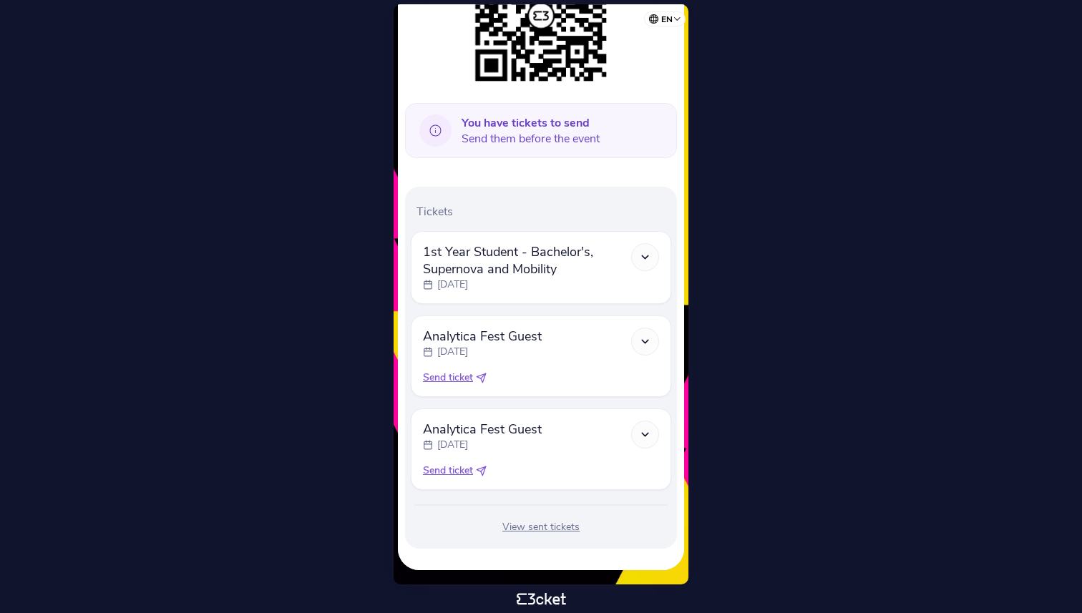
click at [544, 527] on div "View sent tickets" at bounding box center [541, 527] width 260 height 14
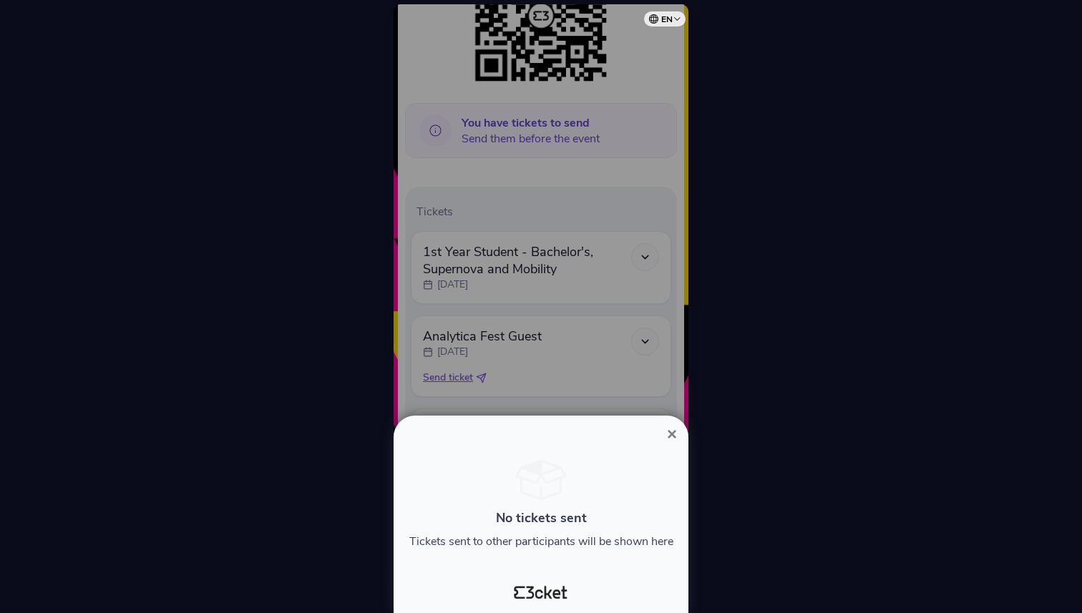
click at [658, 428] on button "×" at bounding box center [671, 434] width 33 height 17
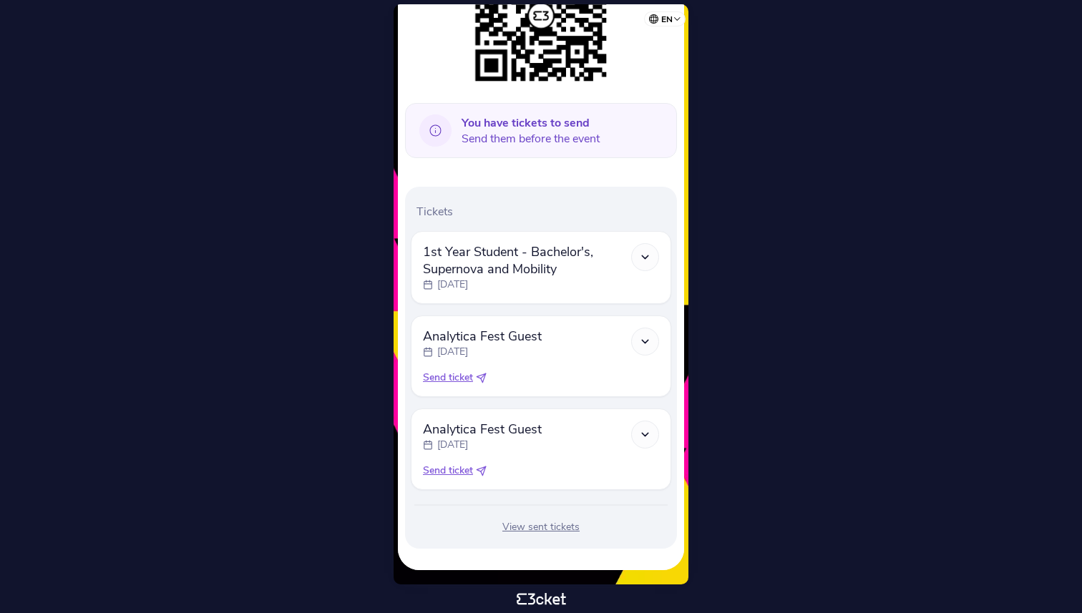
click at [447, 473] on span "Send ticket" at bounding box center [448, 471] width 50 height 14
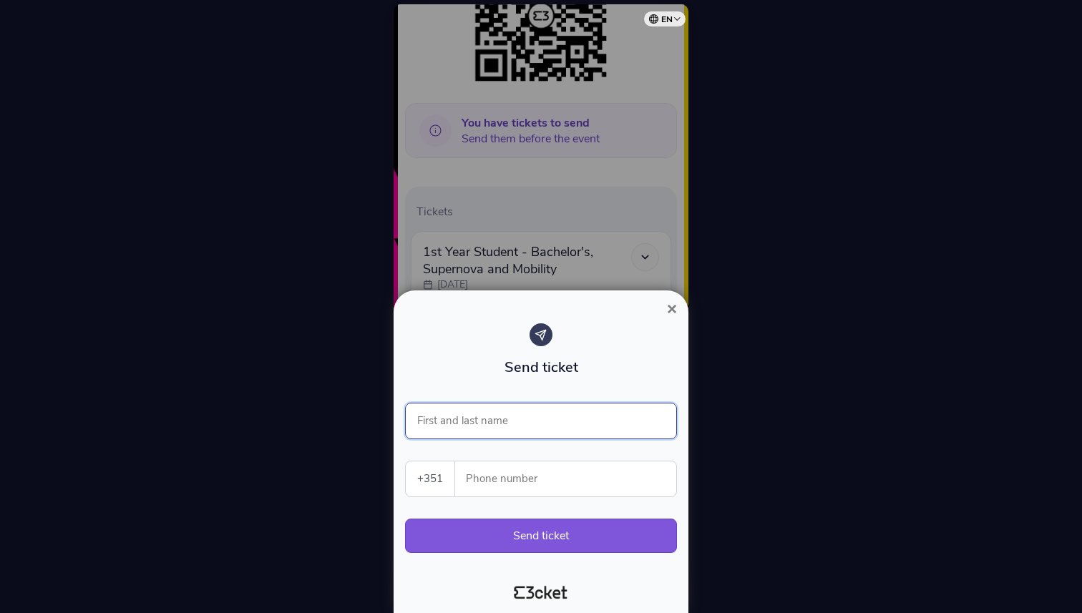
click at [491, 430] on input "First and last name" at bounding box center [541, 421] width 272 height 36
type input "[PERSON_NAME]"
click at [427, 473] on select "[GEOGRAPHIC_DATA] (+351) [GEOGRAPHIC_DATA] (+34) [GEOGRAPHIC_DATA] (+32) [GEOGR…" at bounding box center [430, 479] width 49 height 35
select select "380"
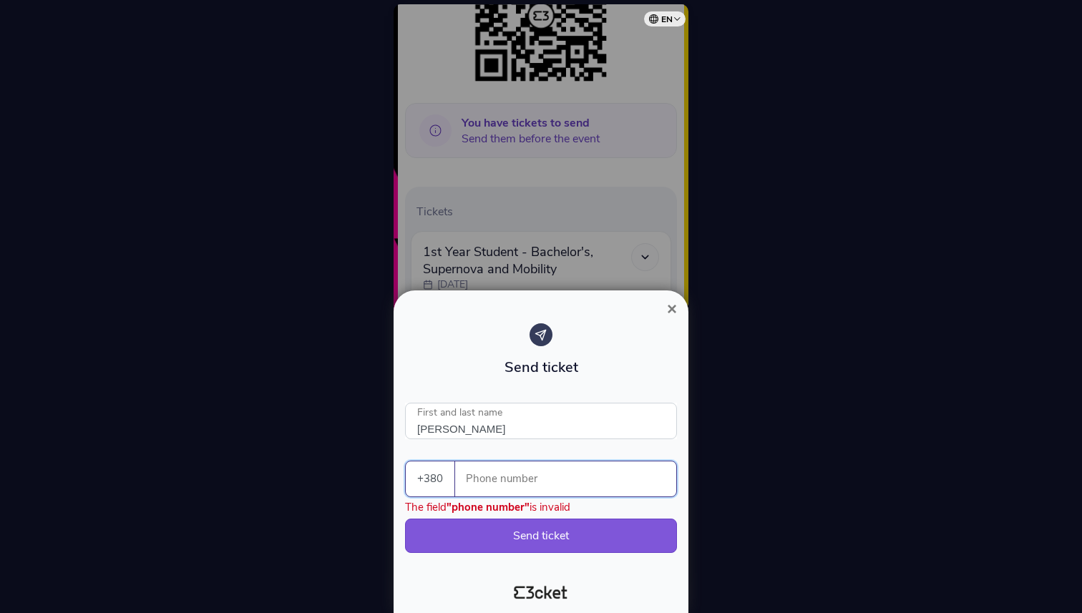
click at [512, 464] on input "Phone number" at bounding box center [572, 479] width 210 height 35
type input "992133001"
click at [562, 538] on button "Send ticket" at bounding box center [541, 536] width 272 height 34
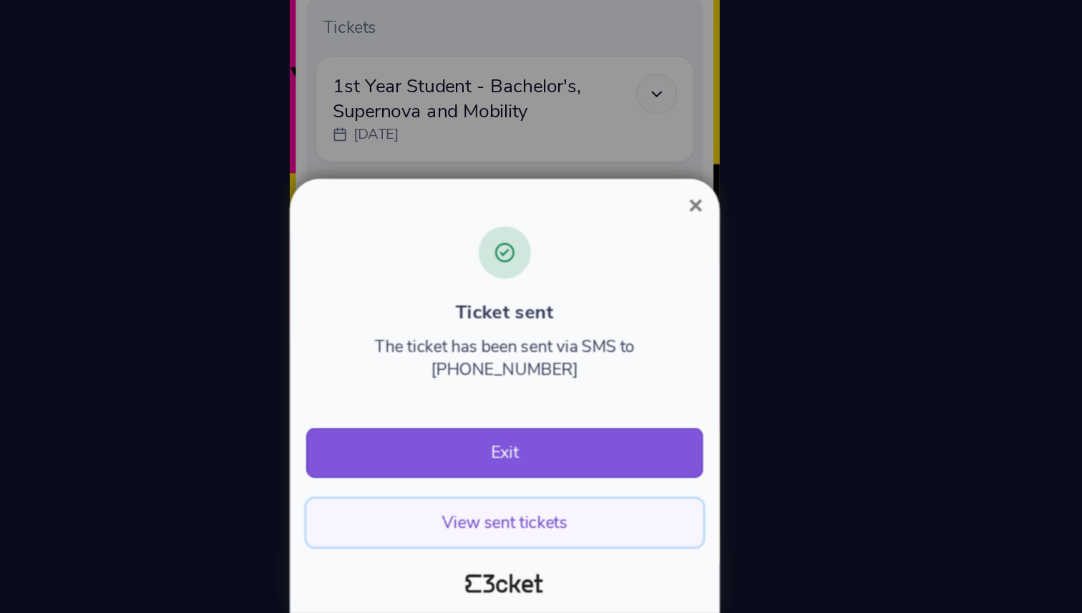
click at [578, 554] on button "View sent tickets" at bounding box center [541, 551] width 272 height 33
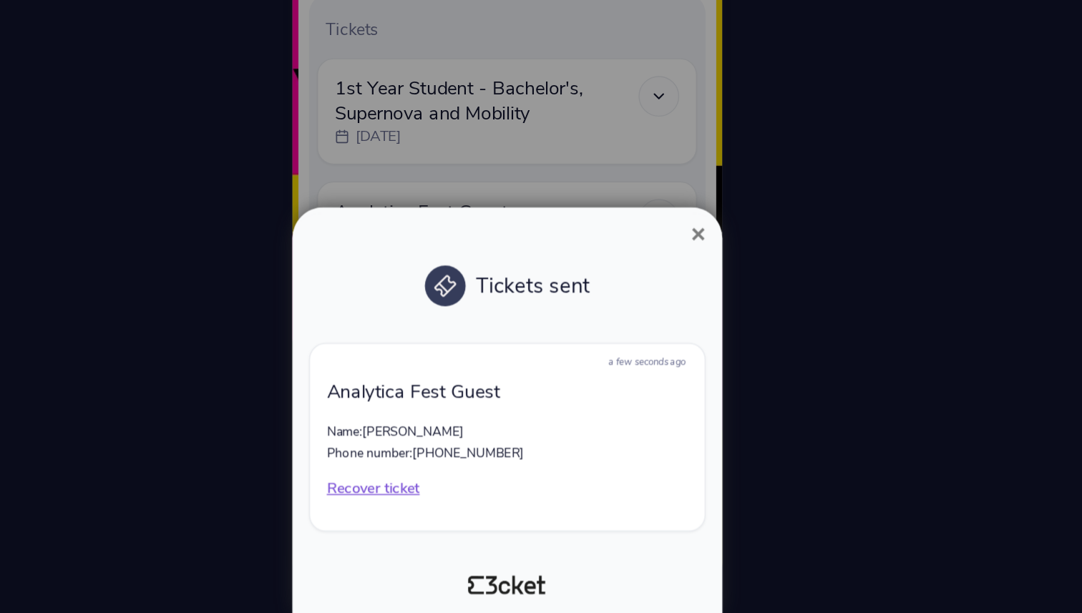
click at [467, 525] on p "Recover ticket" at bounding box center [541, 527] width 248 height 14
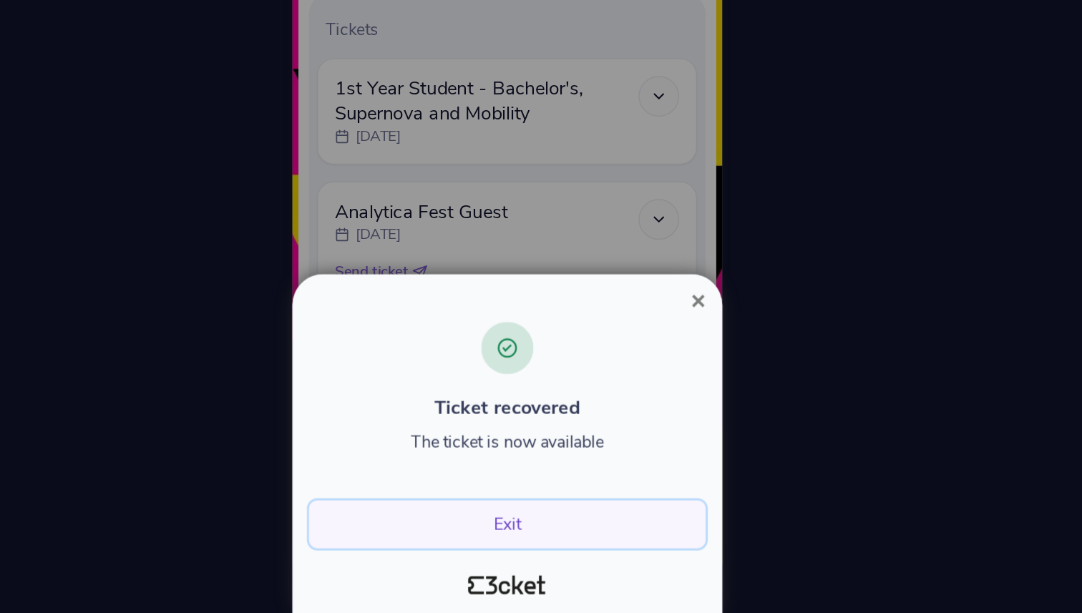
click at [552, 552] on button "Exit" at bounding box center [541, 551] width 272 height 33
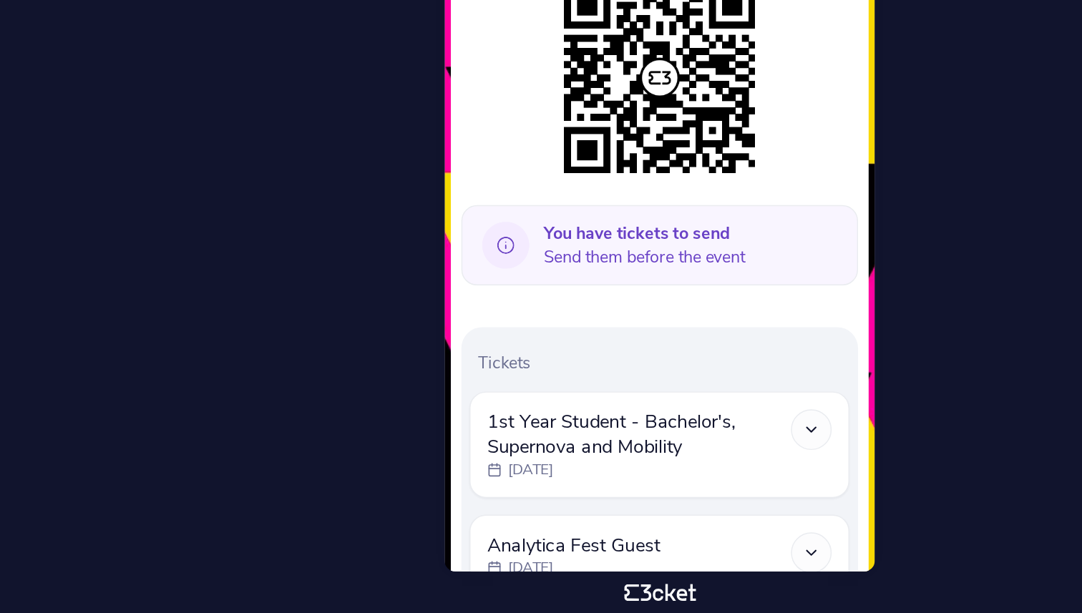
scroll to position [58, 0]
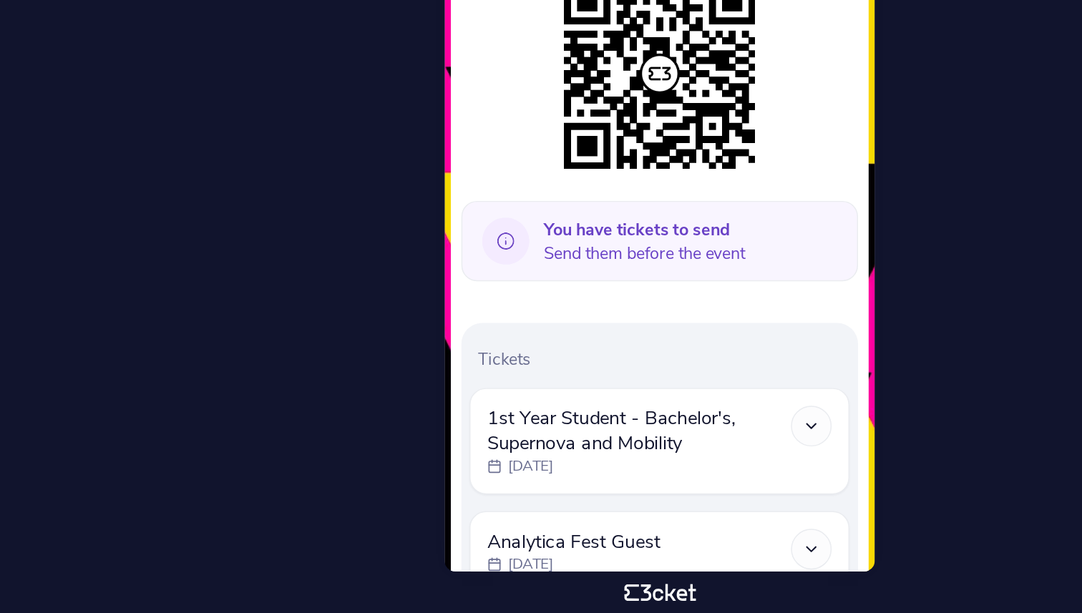
click at [532, 356] on b "You have tickets to send" at bounding box center [526, 351] width 128 height 16
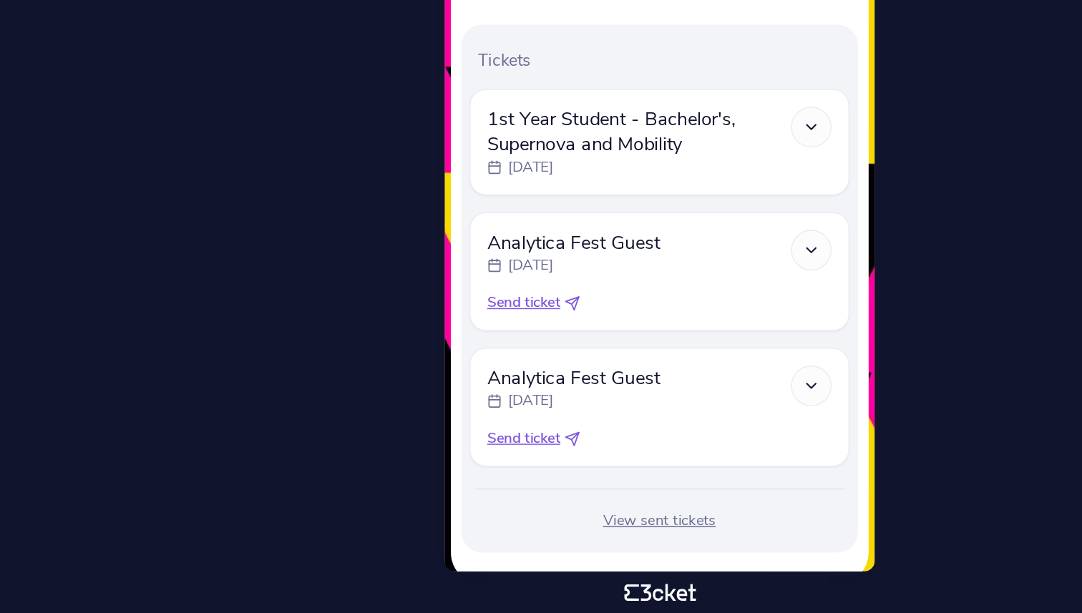
scroll to position [286, 0]
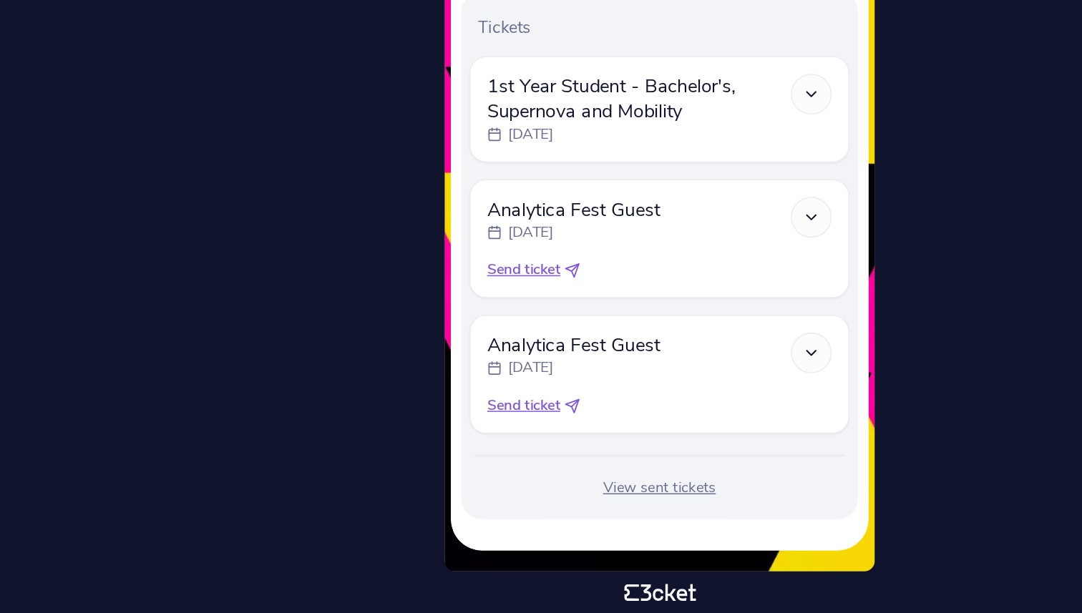
click at [448, 472] on span "Send ticket" at bounding box center [448, 471] width 50 height 14
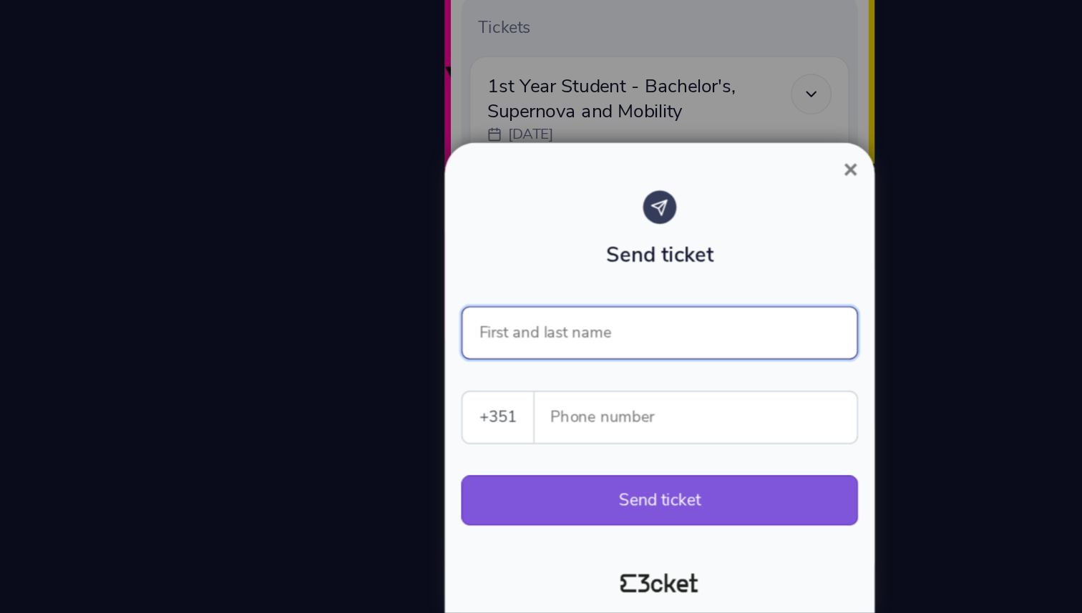
click at [503, 424] on input "First and last name" at bounding box center [541, 421] width 272 height 36
type input "Anna Koretska"
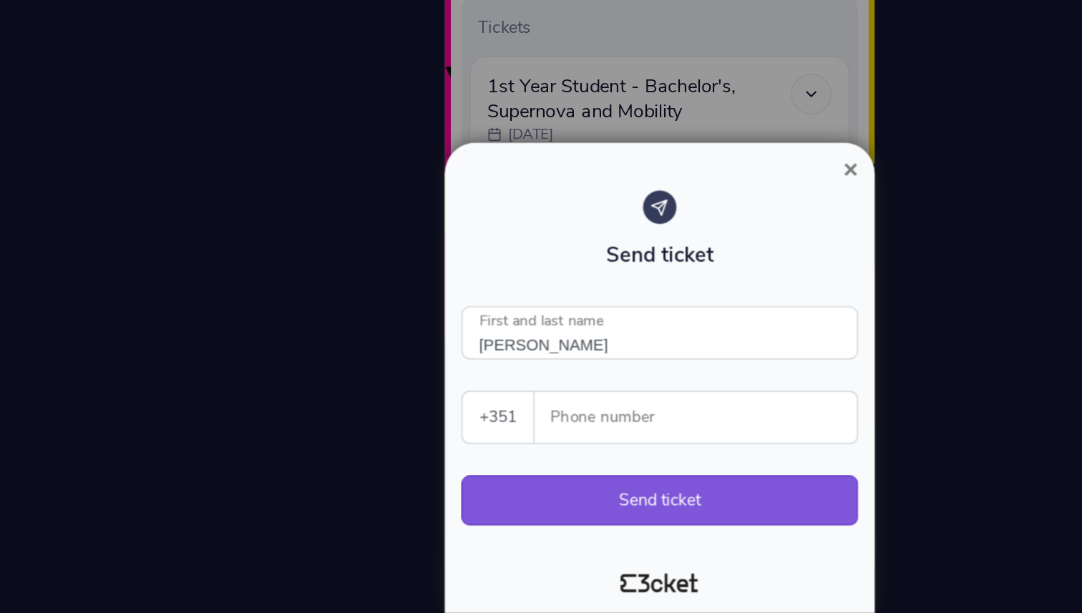
click at [497, 487] on input "Phone number" at bounding box center [572, 479] width 210 height 35
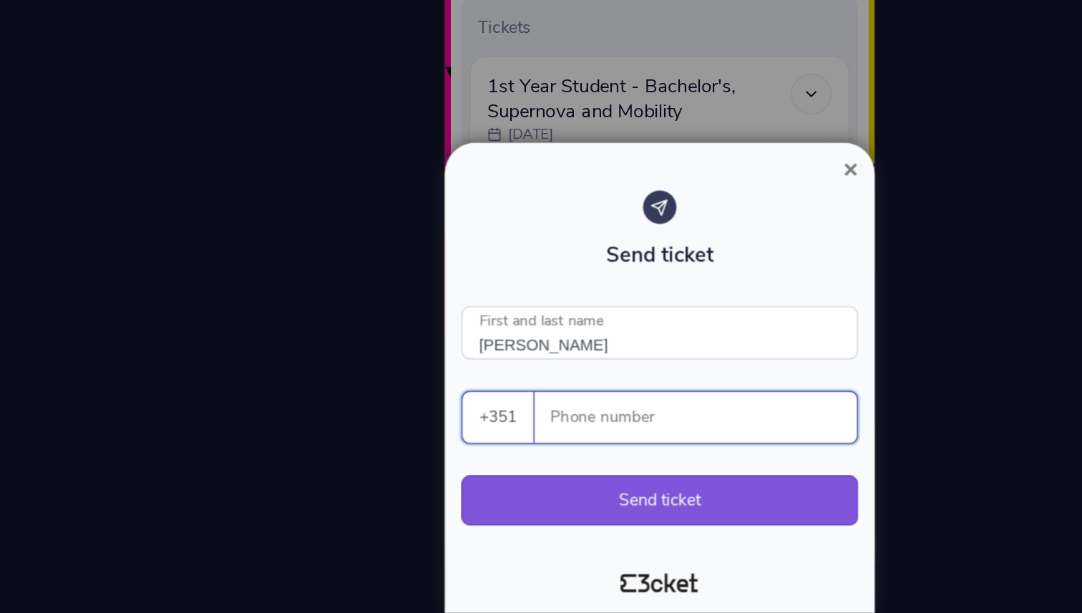
paste input "913288375"
type input "913288375"
click at [535, 535] on button "Send ticket" at bounding box center [541, 536] width 272 height 34
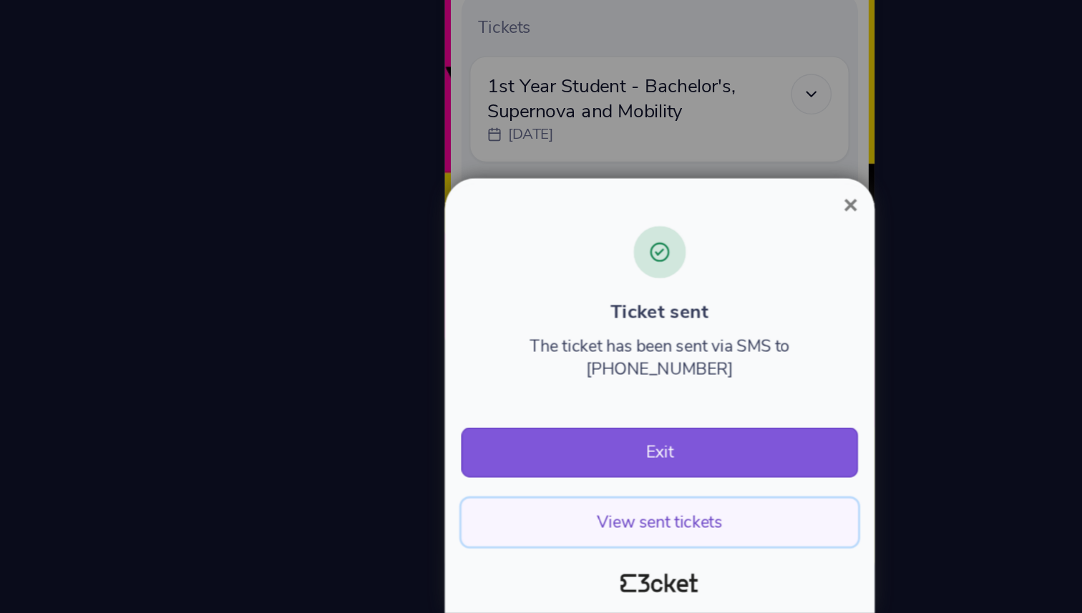
click at [537, 550] on button "View sent tickets" at bounding box center [541, 551] width 272 height 33
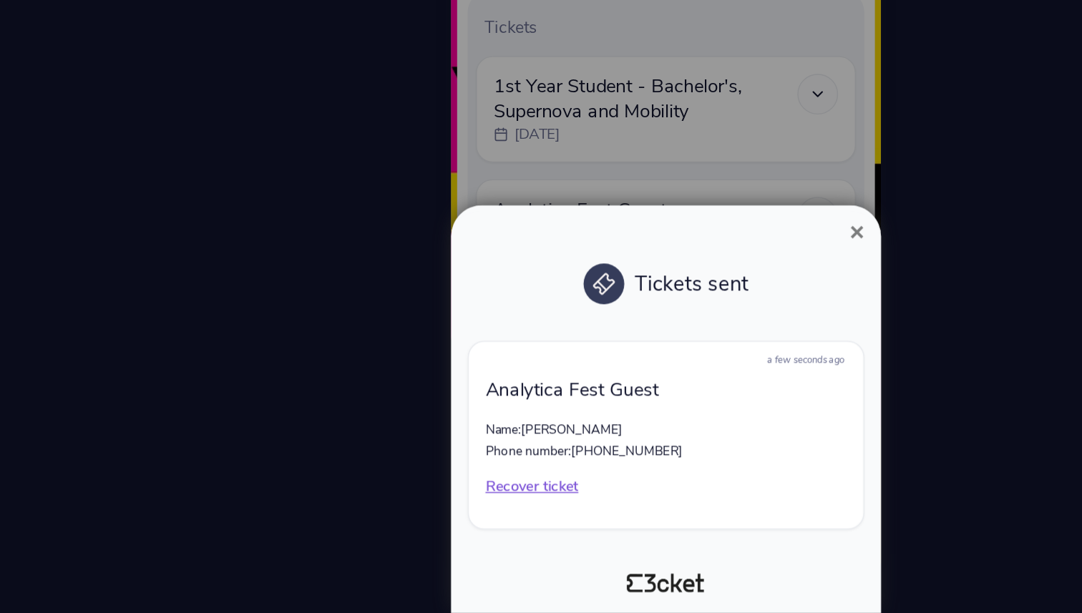
click at [669, 354] on span "×" at bounding box center [672, 351] width 10 height 19
